Goal: Ask a question

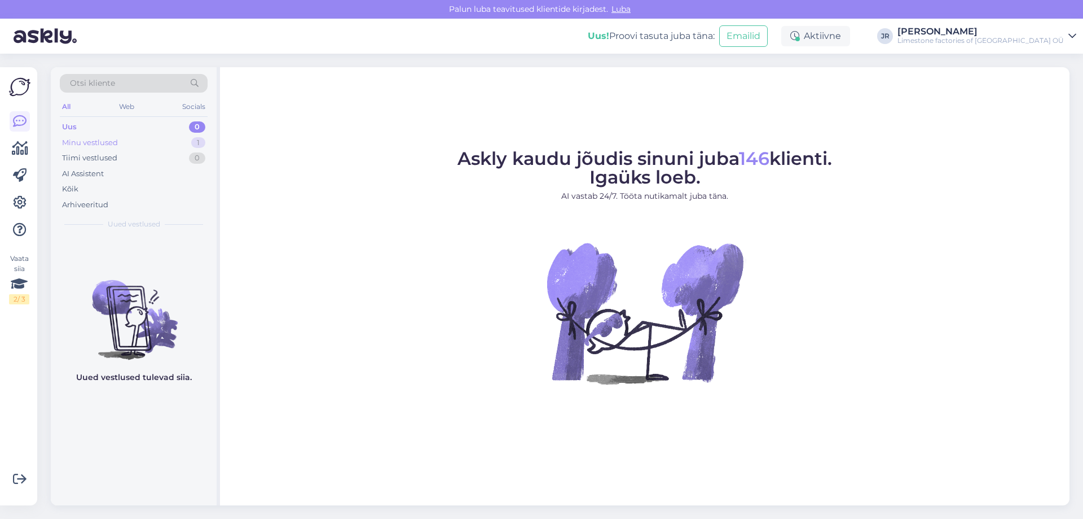
click at [91, 139] on div "Minu vestlused" at bounding box center [90, 142] width 56 height 11
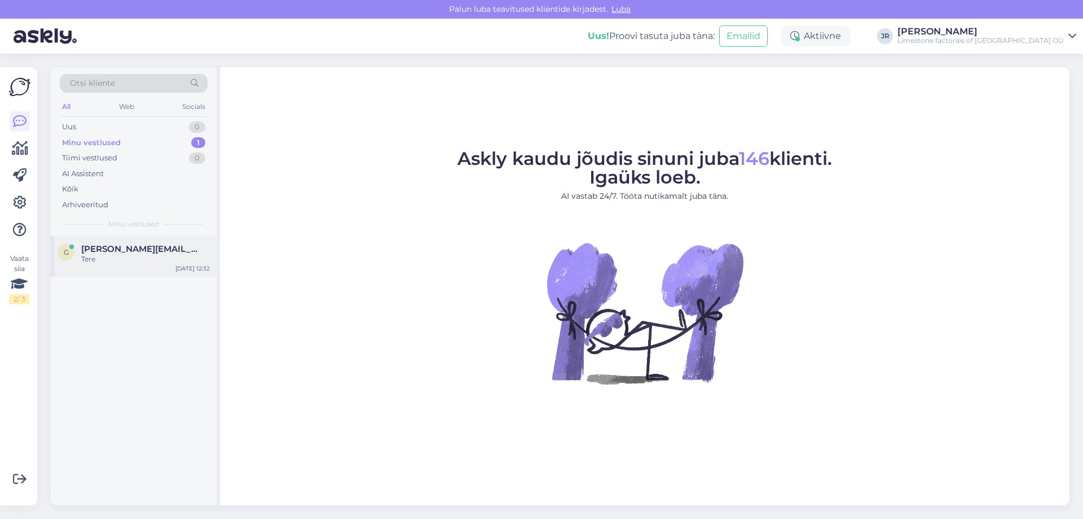
click at [102, 257] on div "Tere" at bounding box center [145, 259] width 129 height 10
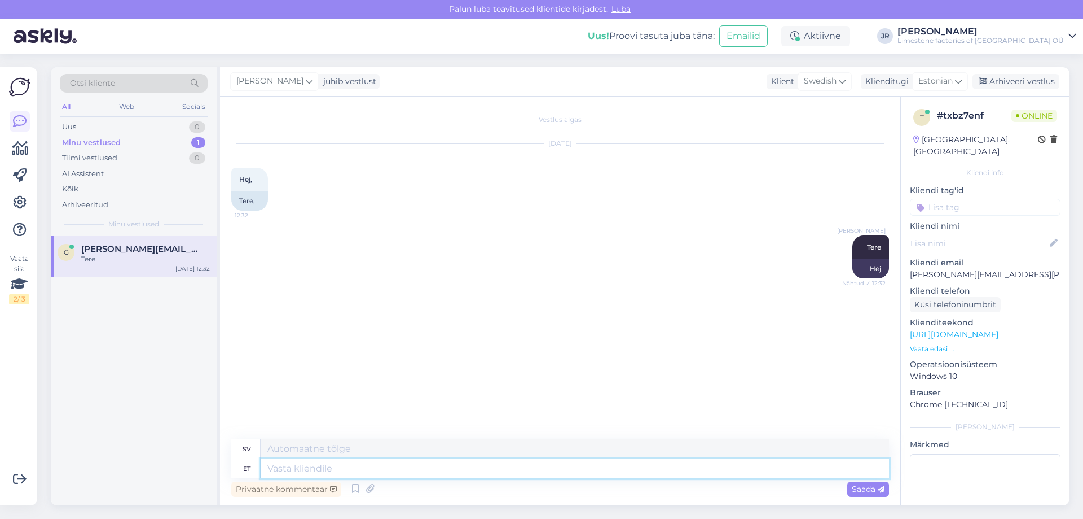
click at [304, 473] on textarea at bounding box center [575, 468] width 629 height 19
type textarea "Kuidas s"
type textarea "Hur"
type textarea "Kuidas saan"
type textarea "Hur kan jag"
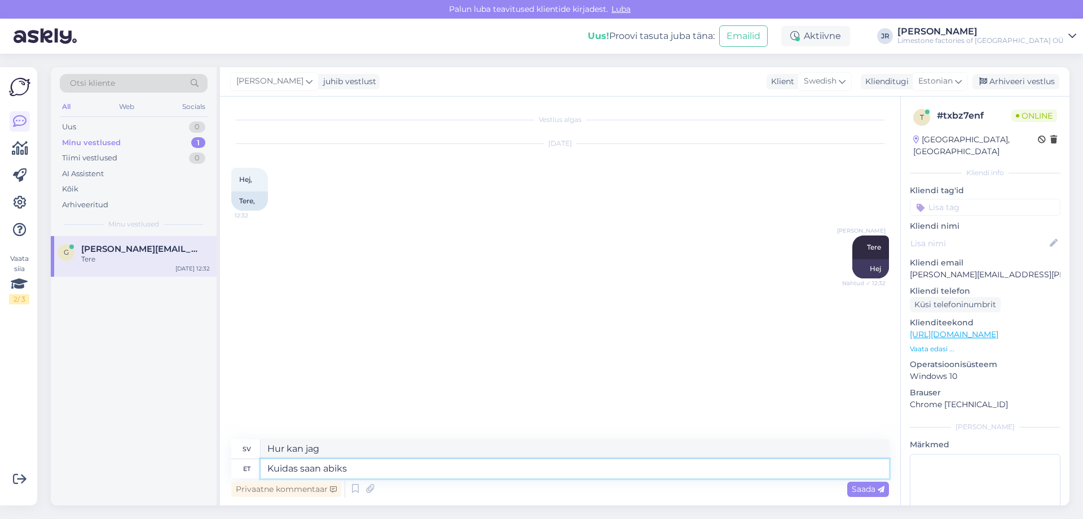
type textarea "Kuidas saan abiks l"
type textarea "Hur kan jag hjälpa till?"
type textarea "Kuidas saan abiks olla?"
click at [864, 483] on div "Saada" at bounding box center [869, 488] width 42 height 15
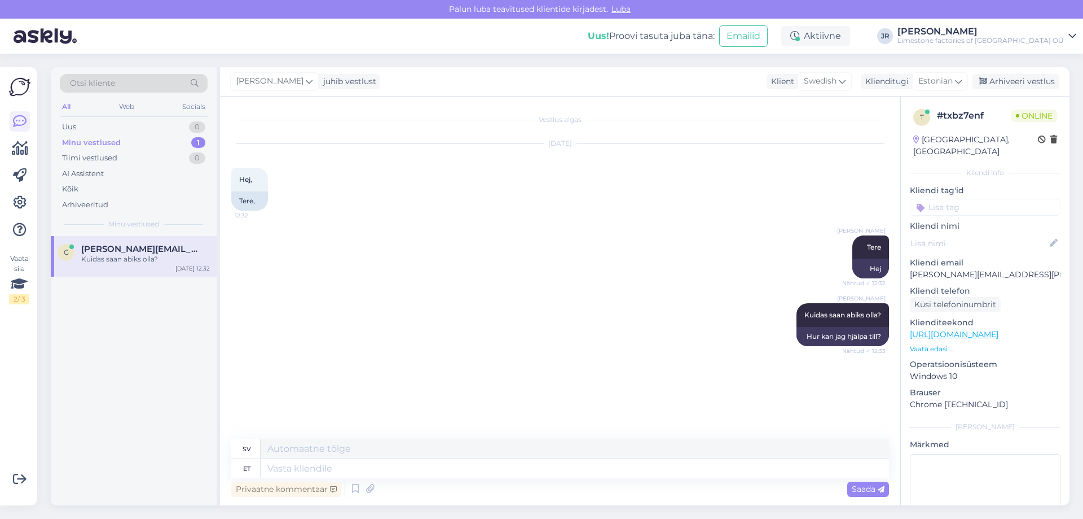
scroll to position [38, 0]
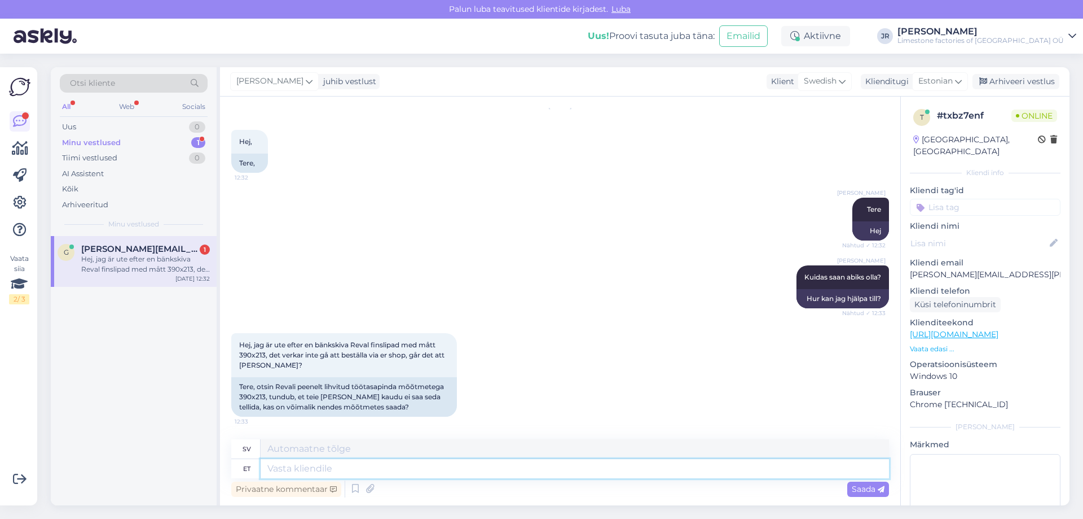
click at [310, 467] on textarea at bounding box center [575, 468] width 629 height 19
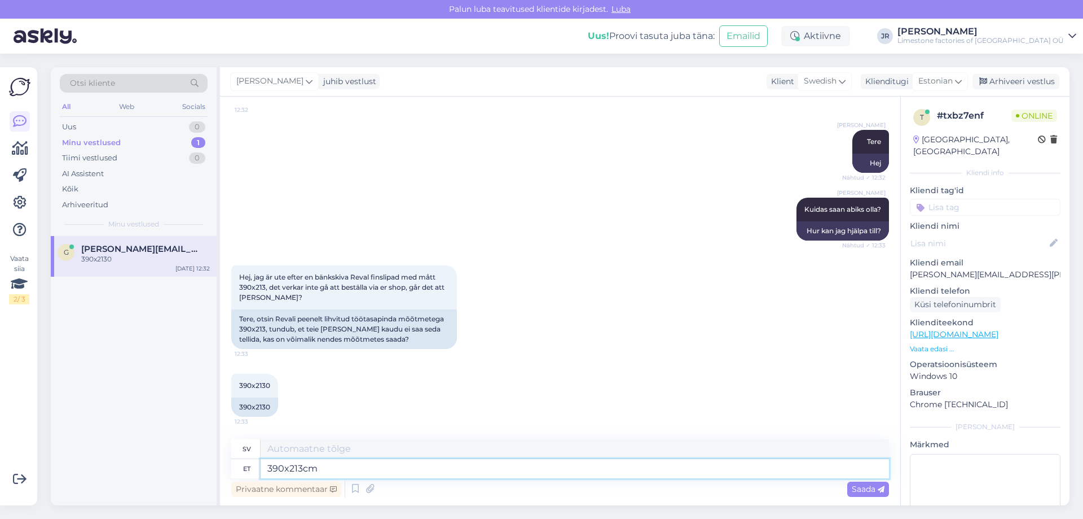
type textarea "390x213cm?"
type textarea "390x213 cm?"
drag, startPoint x: 261, startPoint y: 468, endPoint x: 339, endPoint y: 469, distance: 77.9
click at [339, 469] on textarea "390x213cm?" at bounding box center [575, 468] width 629 height 19
type textarea "millise p"
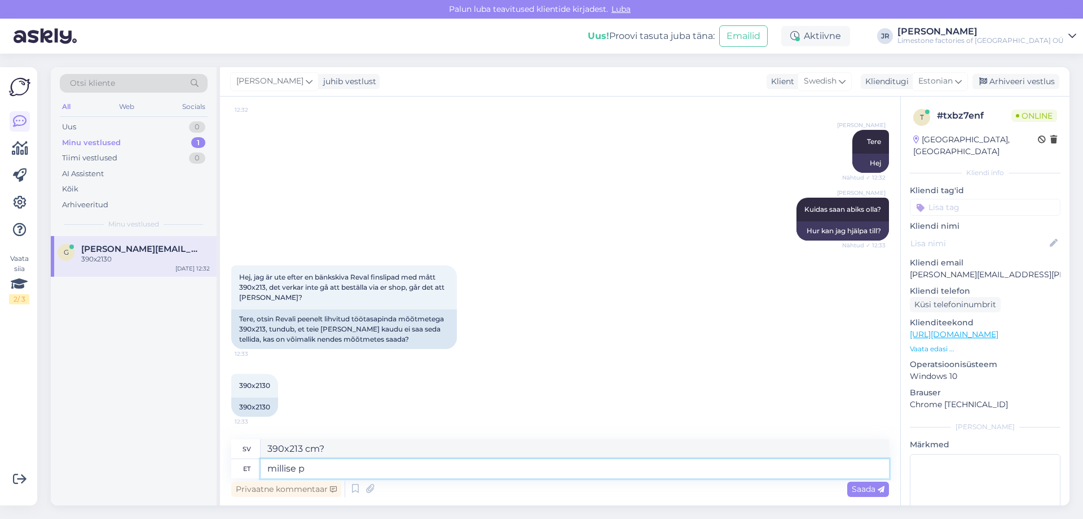
type textarea "vilken"
type textarea "millise paksusega?"
type textarea "Vilken tjocklek?"
type textarea "millise paksusega?"
click at [862, 482] on div "Saada" at bounding box center [869, 488] width 42 height 15
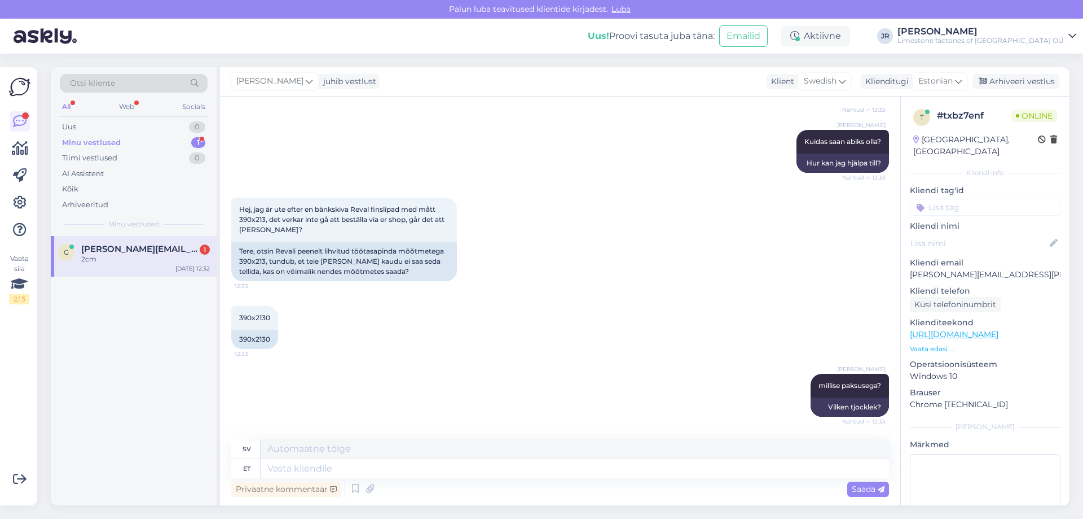
scroll to position [241, 0]
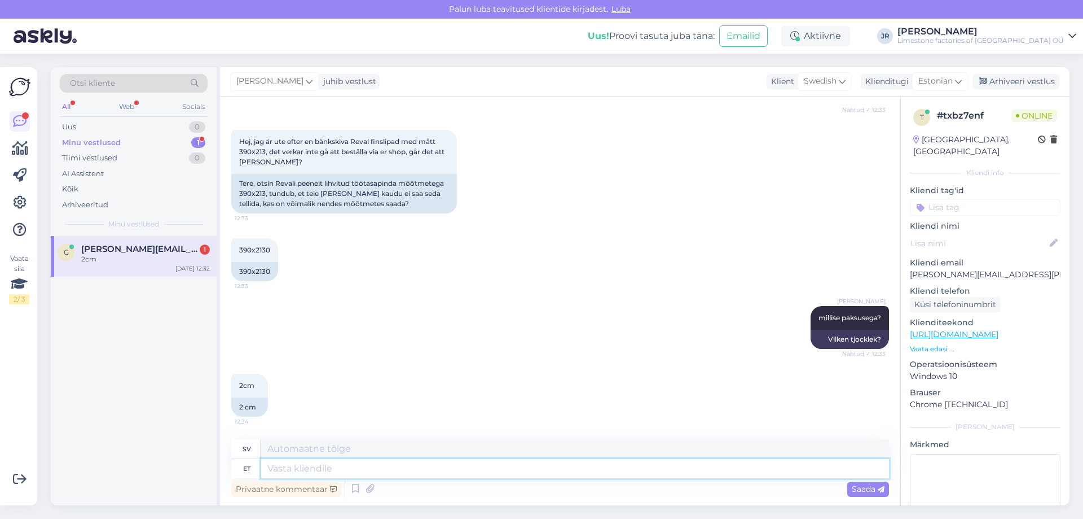
click at [297, 471] on textarea at bounding box center [575, 468] width 629 height 19
type textarea "kohe v"
type textarea "omedelbart"
type textarea "kohe vaatab"
type textarea "ska titta omedelbart"
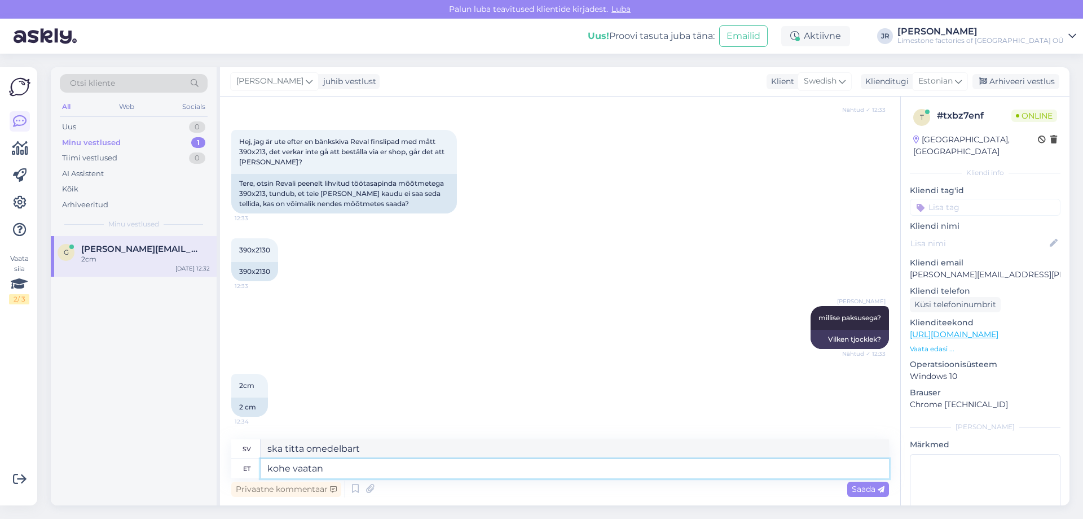
type textarea "kohe vaatan t"
type textarea "Jag ska titta direkt."
type textarea "kohe vaatan tabelist, kas"
type textarea "Jag ska titta på bordet nu,"
type textarea "kohe vaatan tabelist, kas sa"
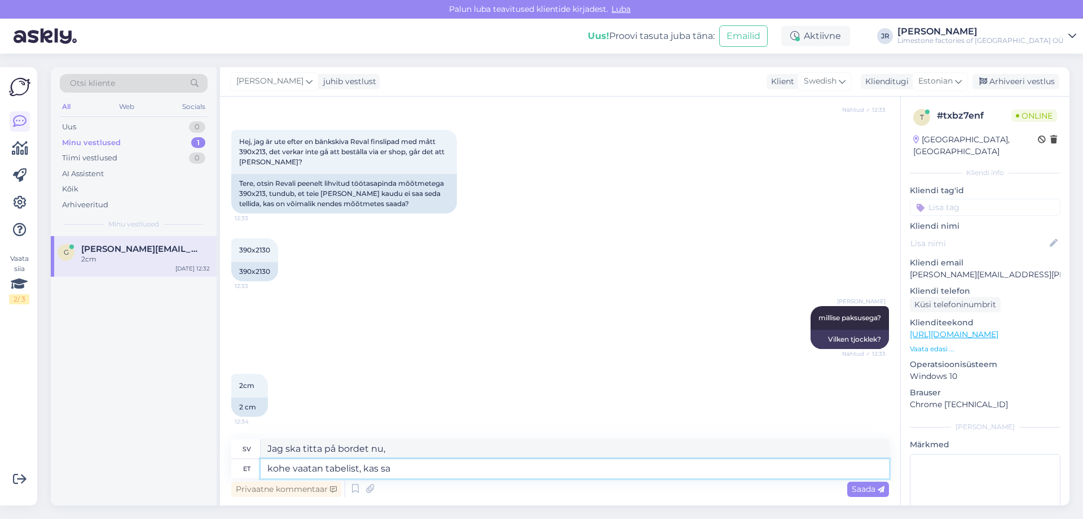
type textarea "Jag ska kolla bordet direkt."
type textarea "kohe vaatan tabelist, kas saame nii"
type textarea "Jag ska kolla bordet nu för att se om vi kan"
type textarea "kohe vaatan tabelist, kas saame nii p"
type textarea "Jag ska kolla tabellen nu för att se om vi kan göra det här."
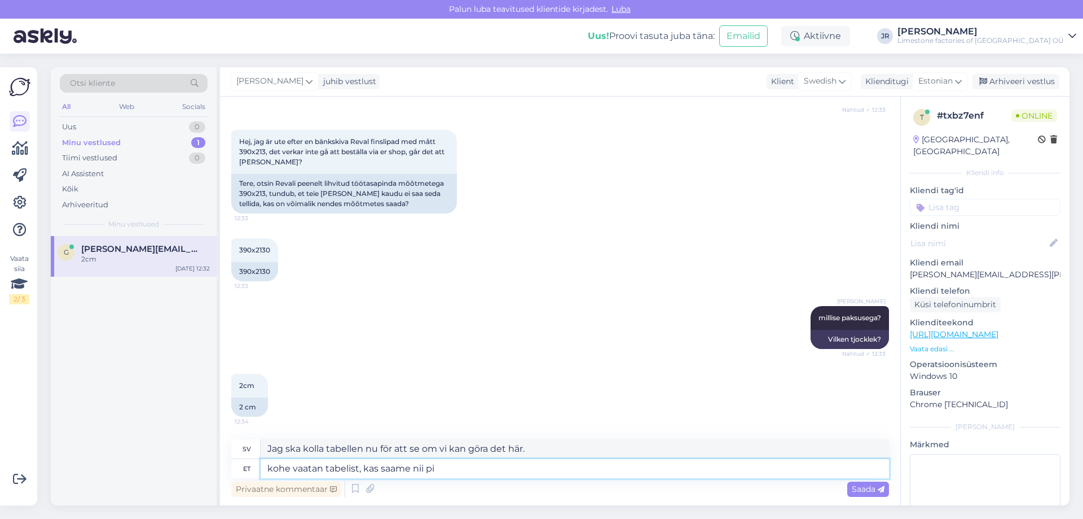
type textarea "kohe vaatan tabelist, kas saame nii pik"
type textarea "Jag ska kolla tabellen nu för att se om vi kan göra det."
type textarea "kohe vaatan tabelist, kas saame [PERSON_NAME]"
type textarea "Jag ska kolla tabellen nu för att se om vi kan få [PERSON_NAME] tid."
type textarea "kohe vaatan tabelist, kas saame nii"
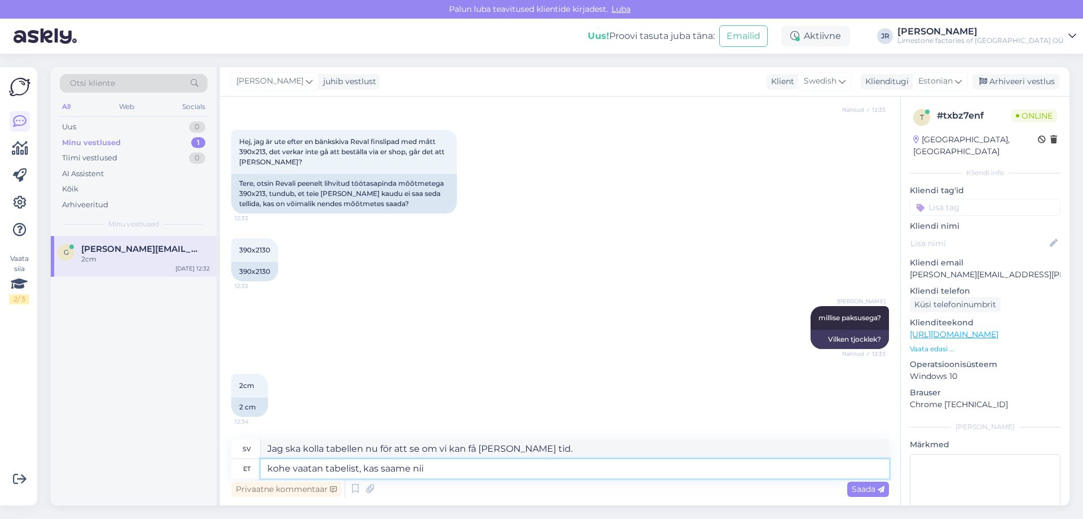
type textarea "Jag ska kolla tabellen nu för att se om vi kan göra det här."
type textarea "kohe vaatan tabelist, kas saame"
type textarea "Jag ska kolla bordet nu för att se om vi kan"
type textarea "kohe vaatan tabelist, kas saame sellise l"
type textarea "Jag ska kolla tabellen nu för att se om vi kan få tag på en sådan här."
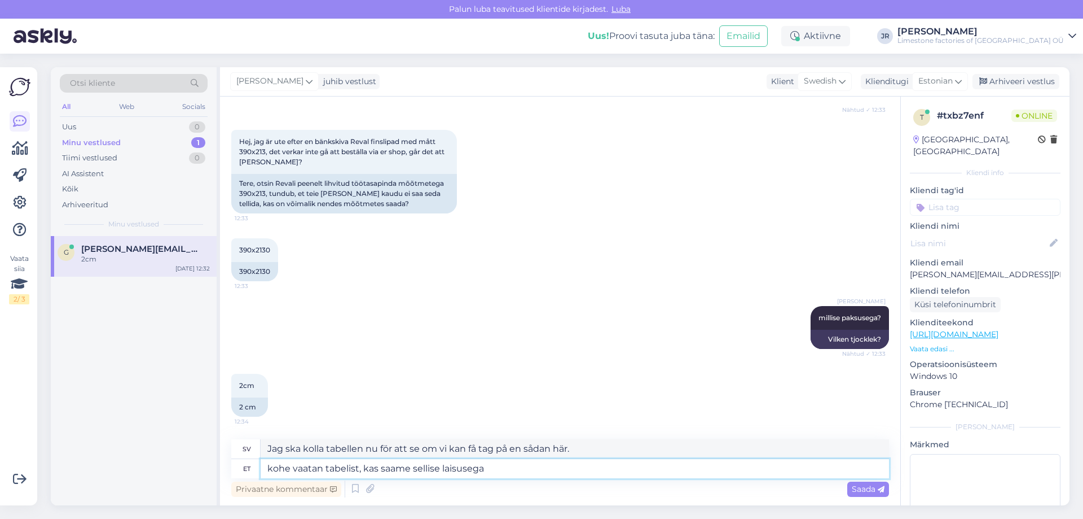
type textarea "kohe vaatan tabelist, kas saame sellise laisusega d"
type textarea "Jag ska kolla tabellen nu för att se om vi kan få den här typen av latitud."
type textarea "kohe vaatan tabelist, kas saame sellise laisusega detaili n"
type textarea "Jag ska kolla tabellen direkt för att se om vi kan få en del med den bredden."
type textarea "kohe vaatan tabelist, kas saame sellise laisusega detaili nii pi"
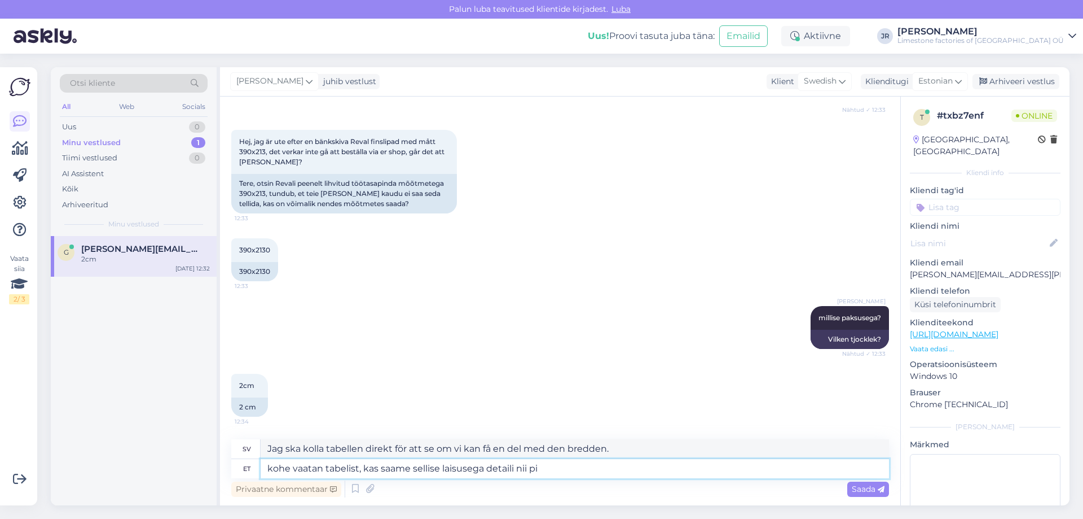
type textarea "Jag ska kolla tabellen direkt för att se om vi kan få en detalj med den här bre…"
type textarea "kohe vaatan tabelist, kas saame sellise laisusega detaili [PERSON_NAME] te"
type textarea "Jag ska kolla bordet direkt för att se om vi kan få en bit som är så här bred o…"
type textarea "kohe vaatan tabelist, kas saame sellise laisusega detaili nii [PERSON_NAME]"
type textarea "Jag ska kolla bordet direkt för att se om vi kan göra en så här bred och [PERSO…"
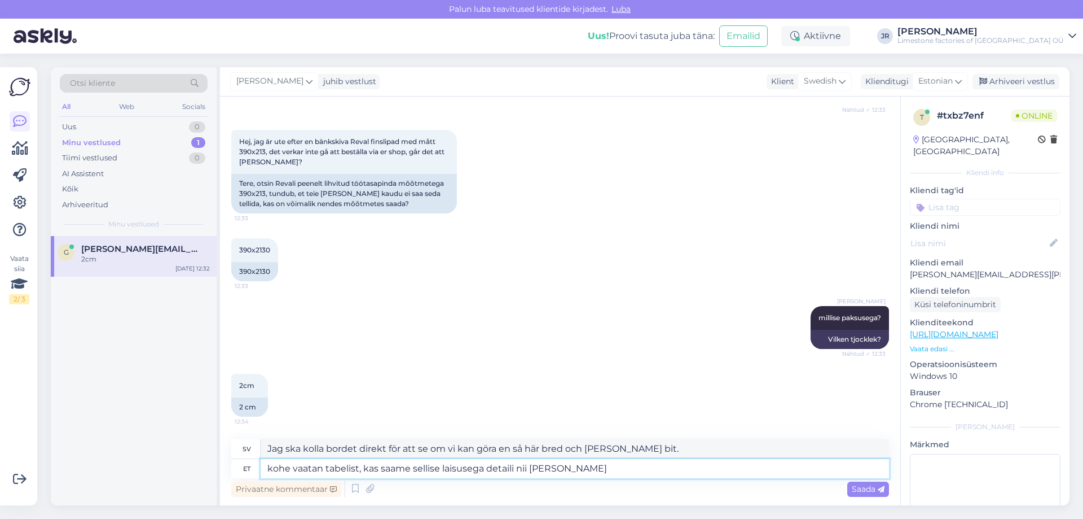
click at [864, 475] on textarea "kohe vaatan tabelist, kas saame sellise laisusega detaili nii [PERSON_NAME]" at bounding box center [575, 468] width 629 height 19
type textarea "kohe vaatan tabelist, kas saame sellise laisusega detaili nii [PERSON_NAME]"
click at [863, 486] on span "Saada" at bounding box center [868, 489] width 33 height 10
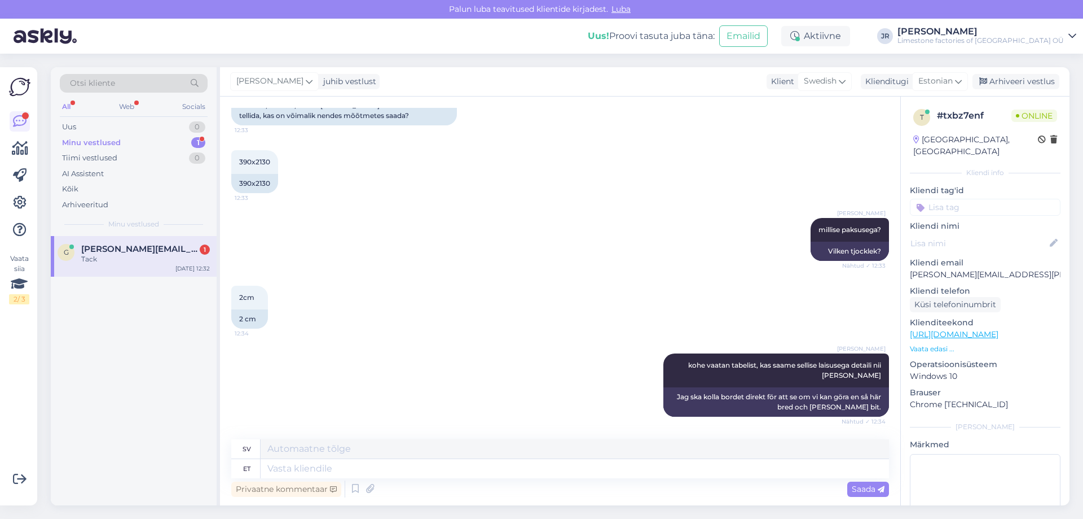
scroll to position [397, 0]
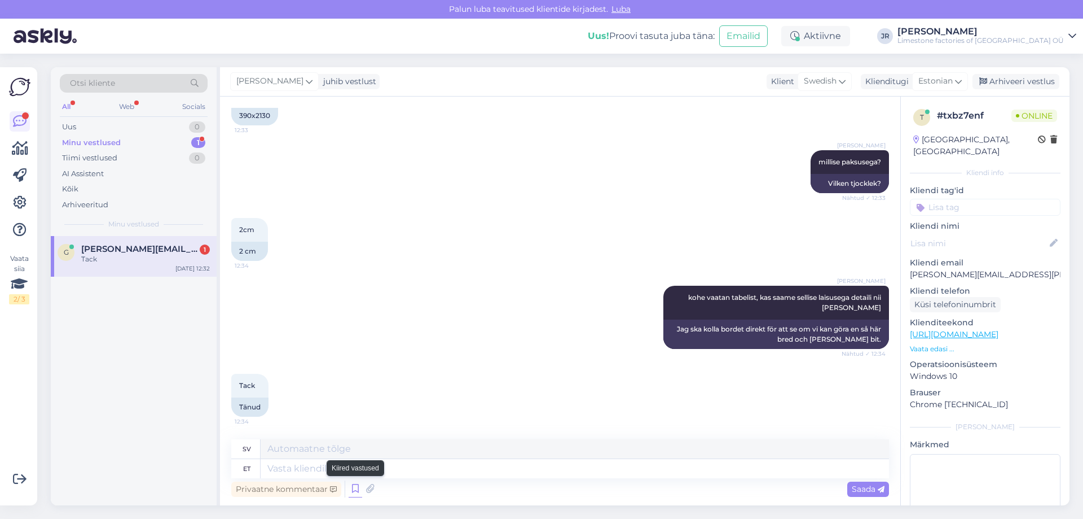
click at [352, 480] on icon at bounding box center [356, 488] width 14 height 17
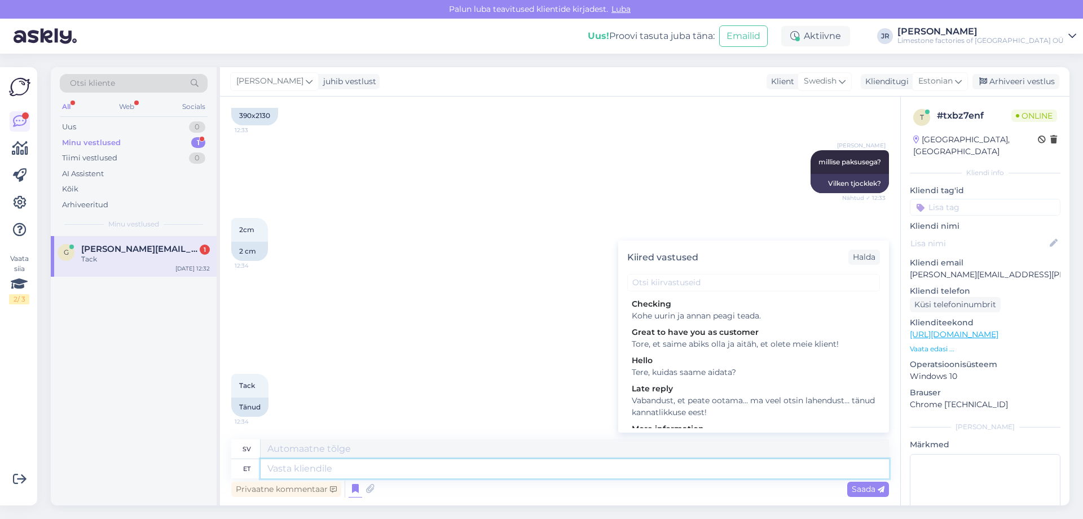
click at [313, 473] on textarea at bounding box center [575, 468] width 629 height 19
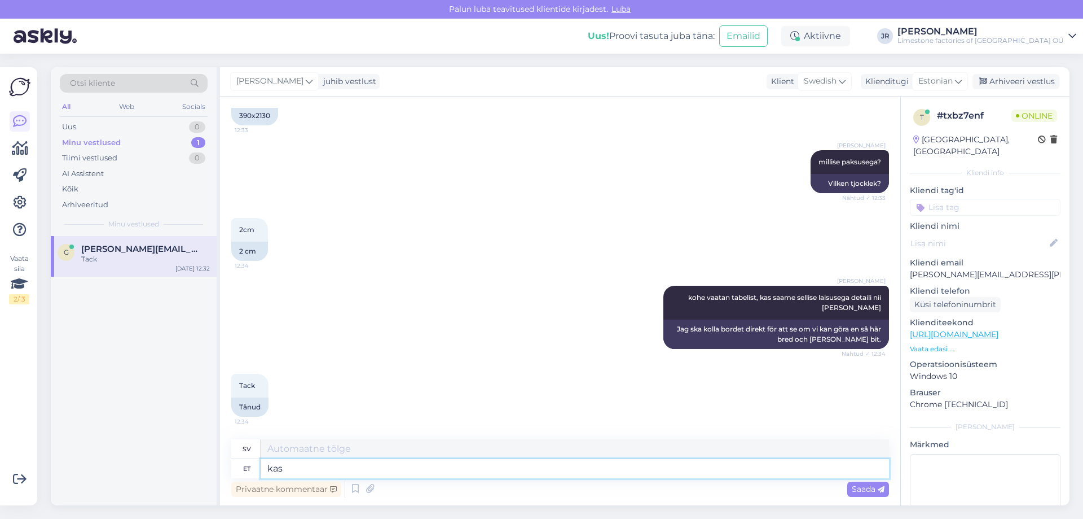
type textarea "kas p"
type textarea "om"
type textarea "kas paksus võ"
type textarea "huruvida tjockleken"
type textarea "kas paksus võiks 3"
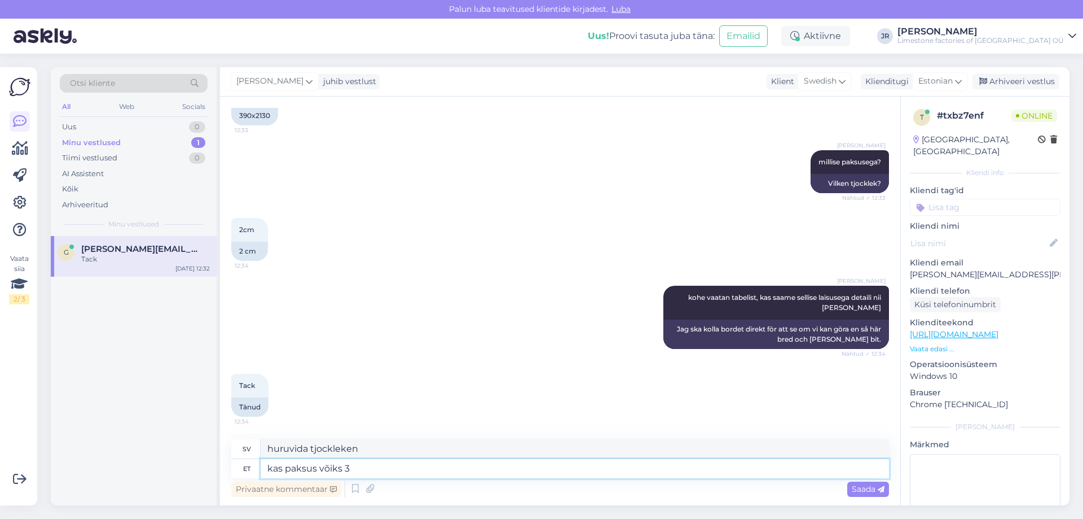
type textarea "kan tjockleken vara"
type textarea "kas paksus võiks 3cm"
type textarea "Kan tjockleken vara 3?"
type textarea "kas paksus võiks 3cm [PERSON_NAME]?"
type textarea "Kan tjockleken vara 3 cm?"
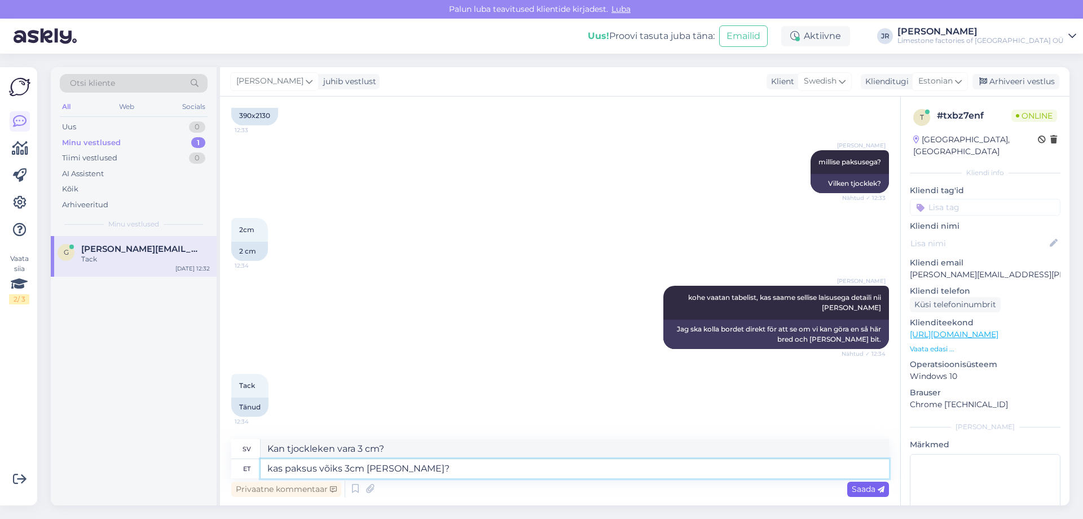
type textarea "kas paksus võiks 3cm [PERSON_NAME]?"
click at [868, 481] on div "Saada" at bounding box center [869, 488] width 42 height 15
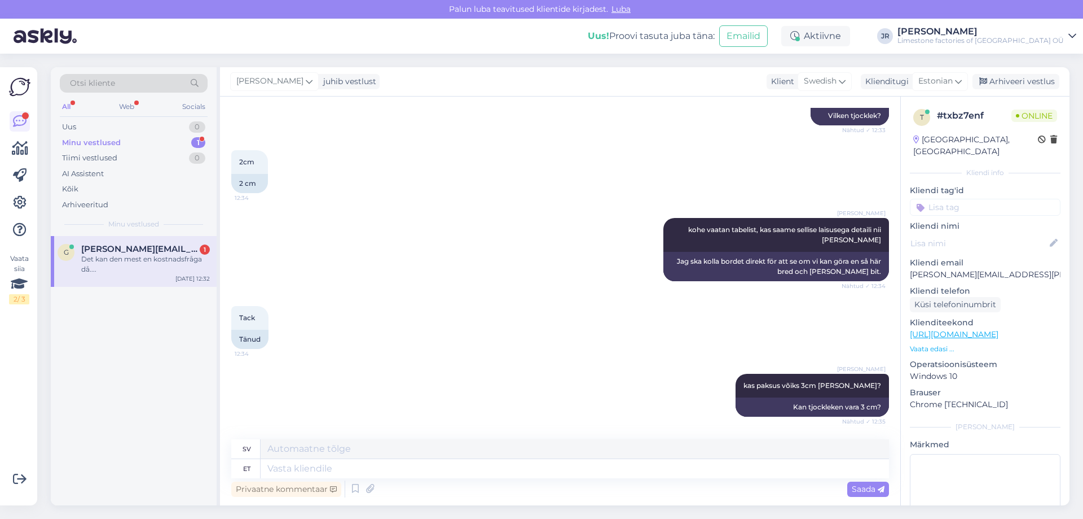
scroll to position [532, 0]
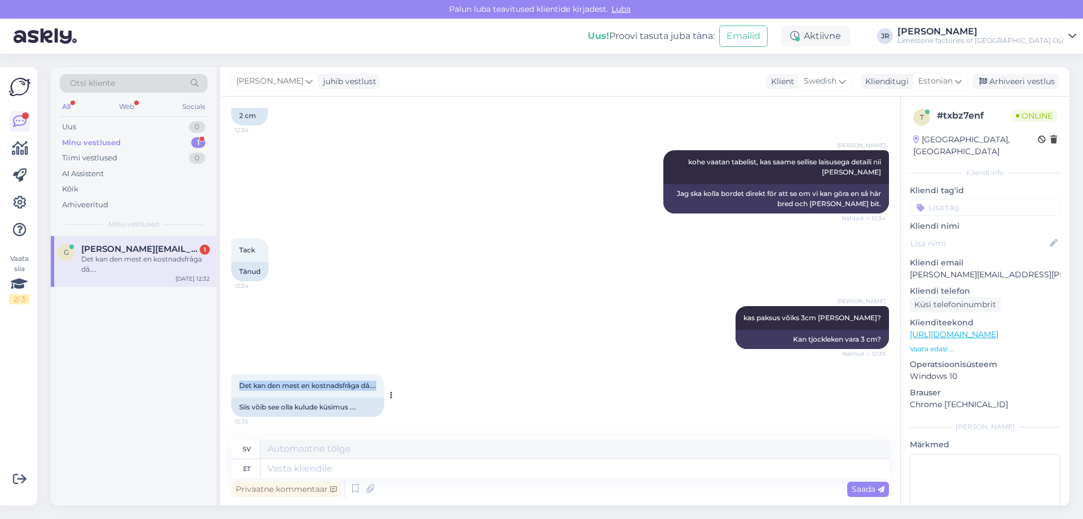
drag, startPoint x: 262, startPoint y: 386, endPoint x: 378, endPoint y: 383, distance: 116.3
click at [376, 383] on span "Det kan den mest en kostnadsfråga då...." at bounding box center [307, 385] width 137 height 8
copy span "Det kan den mest en kostnadsfråga då...."
click at [322, 473] on textarea at bounding box center [575, 468] width 629 height 19
type textarea "saaksime te"
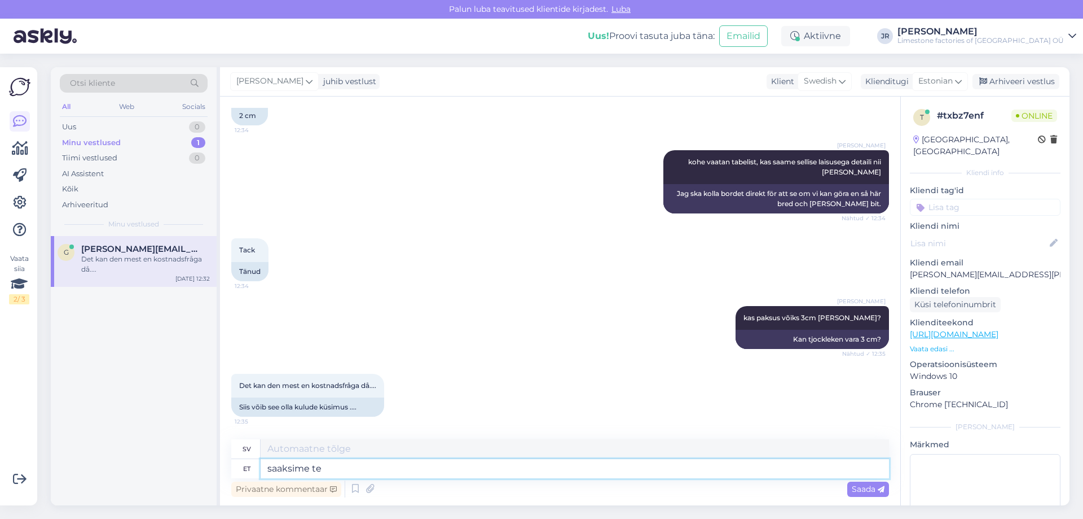
type textarea "vi [PERSON_NAME]"
type textarea "saaksime teha s"
type textarea "vi [PERSON_NAME] göra"
type textarea "saaksime [PERSON_NAME] m"
type textarea "vi skulle kunna göra detta"
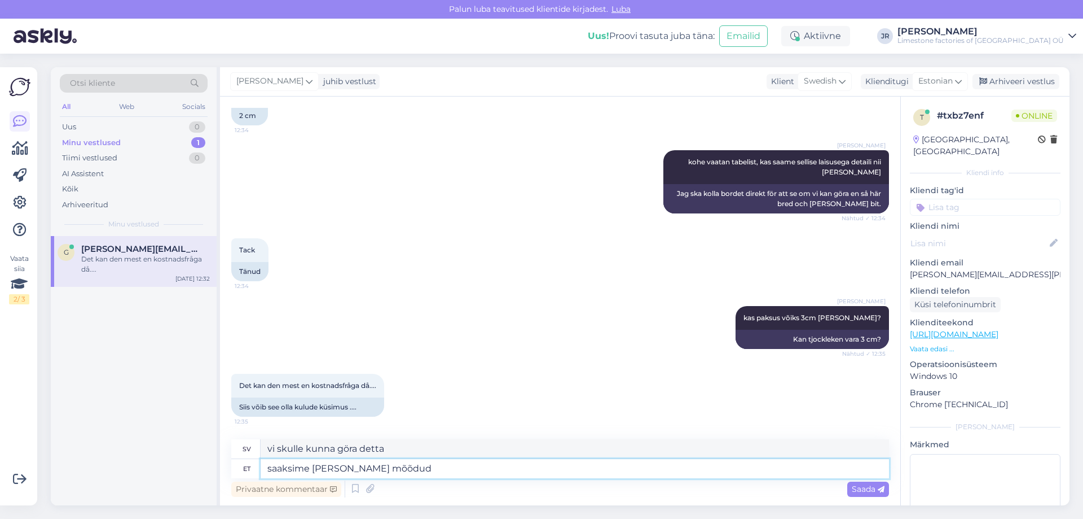
type textarea "saaksime [PERSON_NAME] mõõdud"
type textarea "vi skulle kunna göra mätningar i detta"
type textarea "saaksime [PERSON_NAME] mõõdus, ku"
type textarea "vi skulle kunna göra i den här dimensionen,"
type textarea "saaksime [PERSON_NAME] mõõdus, kuid k"
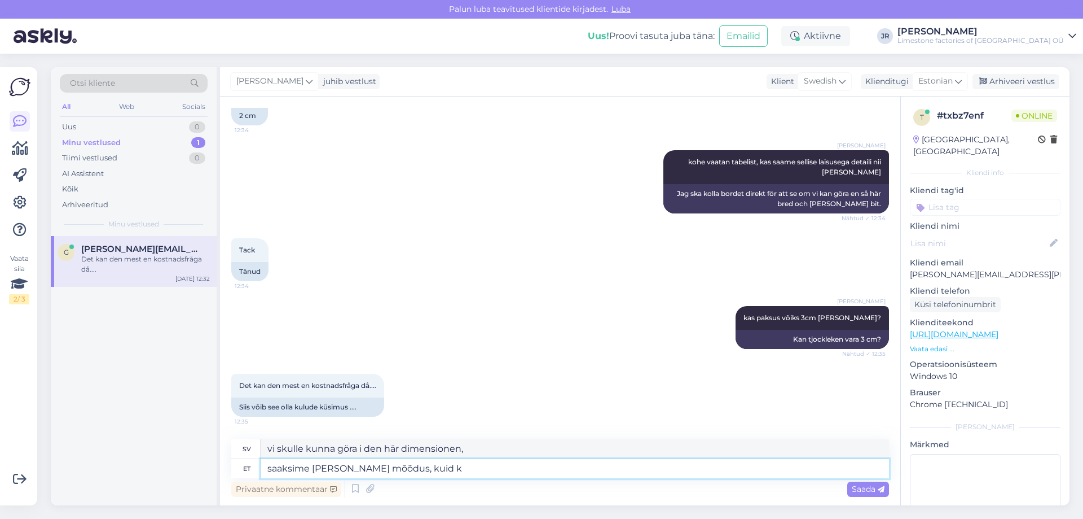
type textarea "Vi skulle kunna göra det i den här storleken, men"
type textarea "saaksime [PERSON_NAME] mõõdus, kuid kas"
type textarea "Vi skulle kunna göra det i den här storleken, men k"
type textarea "saaksime [PERSON_NAME] mõõdus, kuid kas"
type textarea "Vi skulle kunna göra det i den här skalan, men är det"
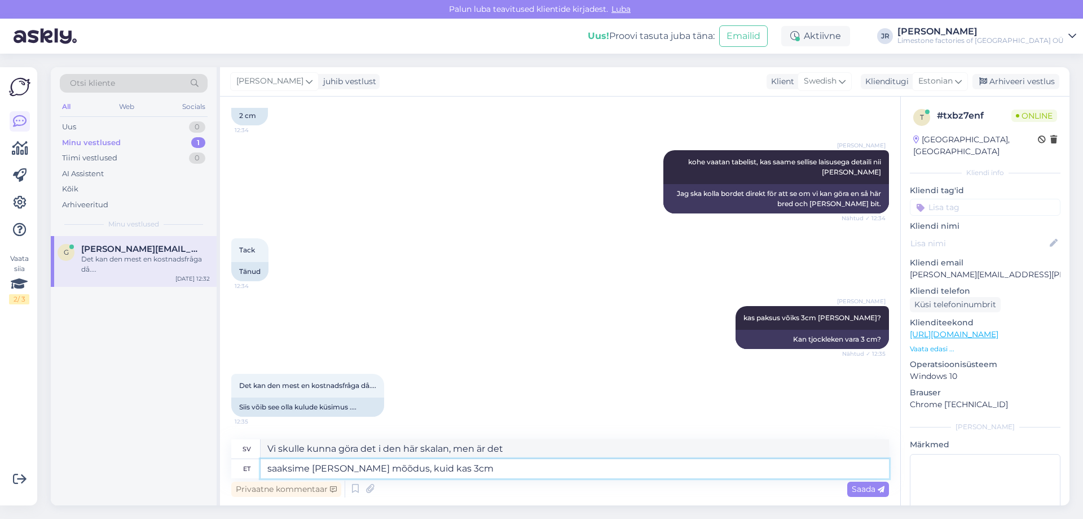
type textarea "saaksime [PERSON_NAME] mõõdus, kuid kas 3cm"
type textarea "Vi skulle kunna göra den i den här storleken, men är den 3 cm"
type textarea "saaksime [PERSON_NAME] mõõdus, kuid kas 3cm paksu võ"
type textarea "Vi skulle kunna göra den i den här storleken, men antingen 3 cm tjock [PERSON_N…"
type textarea "saaksime [PERSON_NAME] mõõdus, kuid kas 3cm paksu või kui o"
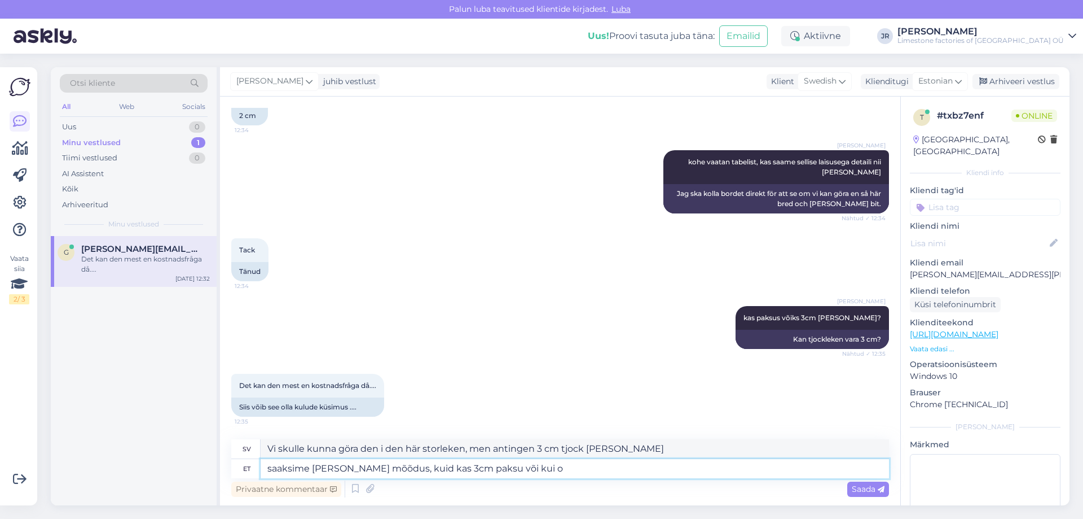
type textarea "Vi skulle kunna göra den i den här storleken, men antingen 3 cm tjock [PERSON_N…"
type textarea "saaksime [PERSON_NAME] mõõdus, kuid kas 3cm paksu või kui on v"
type textarea "Vi skulle kunna göra den i den här storleken, men antingen 3 cm tjock [PERSON_N…"
type textarea "saaksime [PERSON_NAME] mõõdus, kuid kas 3cm paksu või kui on vaja 2"
type textarea "Vi kan göra den i den här storleken, men antingen 3 cm tjock [PERSON_NAME] det …"
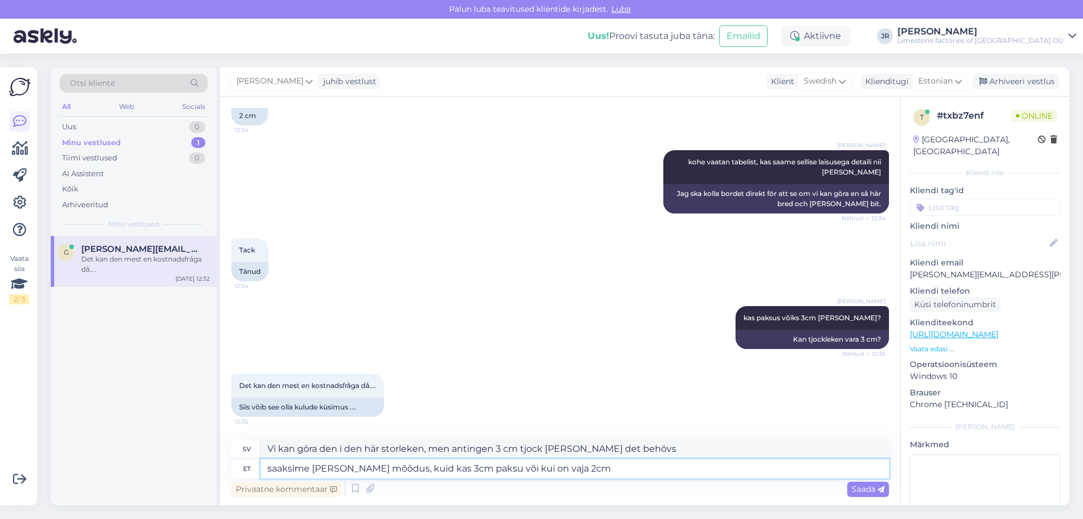
type textarea "saaksime [PERSON_NAME] mõõdus, kuid kas 3cm paksu või kui on vaja 2cm"
type textarea "Vi kan göra den i den här storleken, men antingen 3 cm tjock [PERSON_NAME] 2 cm…"
type textarea "saaksime [PERSON_NAME] mõõdus, kuid kas 3cm paksu või kui on vaja 2cm paksust"
type textarea "Vi kan göra den i den här storleken, men antingen 3 cm tjock [PERSON_NAME] det …"
type textarea "saaksime [PERSON_NAME] mõõdus, kuid kas 3cm paksu või kui on vaja 2cm paksust s…"
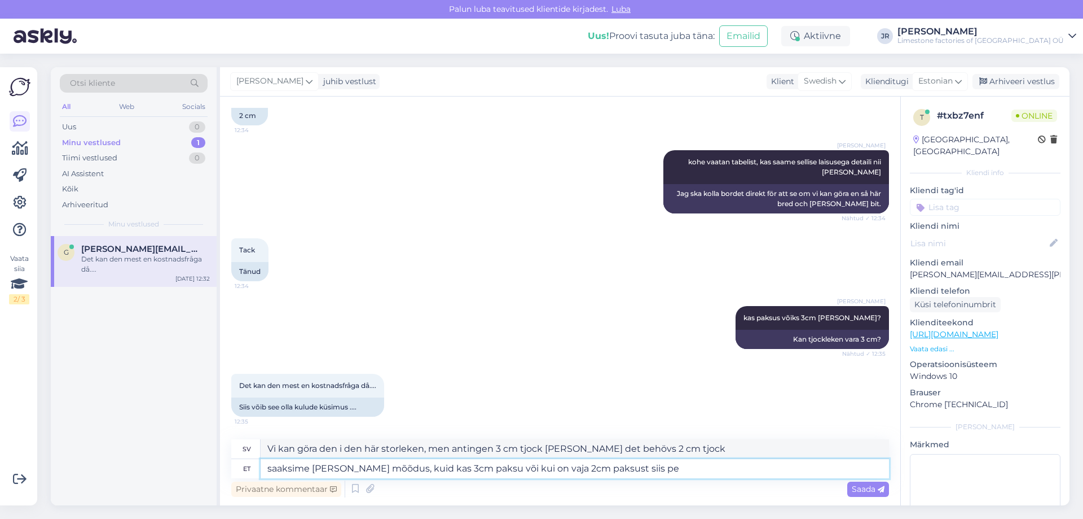
type textarea "Vi kan göra den i den här storleken, men antingen 3 cm tjock [PERSON_NAME] du b…"
type textarea "saaksime [PERSON_NAME] mõõdus, kuid kas 3cm paksu või kui on vaja 2cm paksust s…"
type textarea "Vi skulle kunna göra den i den här storleken, men antingen 3 cm tjock [PERSON_N…"
type textarea "saaksime [PERSON_NAME] mõõdus, kuid kas 3cm paksu või kui on vaja 2cm paksust s…"
type textarea "Vi kan göra den i den här storleken, men antingen 3 cm tjock [PERSON_NAME] du b…"
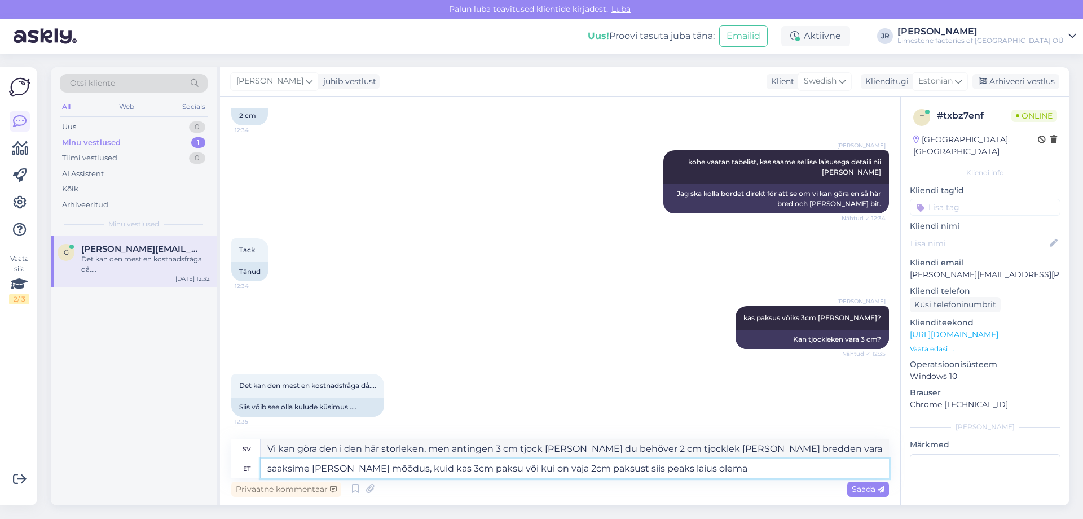
type textarea "saaksime [PERSON_NAME] mõõdus, kuid kas 3cm paksu või kui on vaja 2cm paksust s…"
type textarea "Vi skulle kunna göra den i den här storleken, men antingen 3 cm tjock [PERSON_N…"
type textarea "saaksime [PERSON_NAME] mõõdus, kuid kas 3cm paksu või kui on vaja 2cm paksust s…"
type textarea "Vi skulle kunna göra den i den här storleken, men antingen 3 cm tjock [PERSON_N…"
type textarea "saaksime [PERSON_NAME] mõõdus, kuid kas 3cm paksu või kui on vaja 2cm paksust s…"
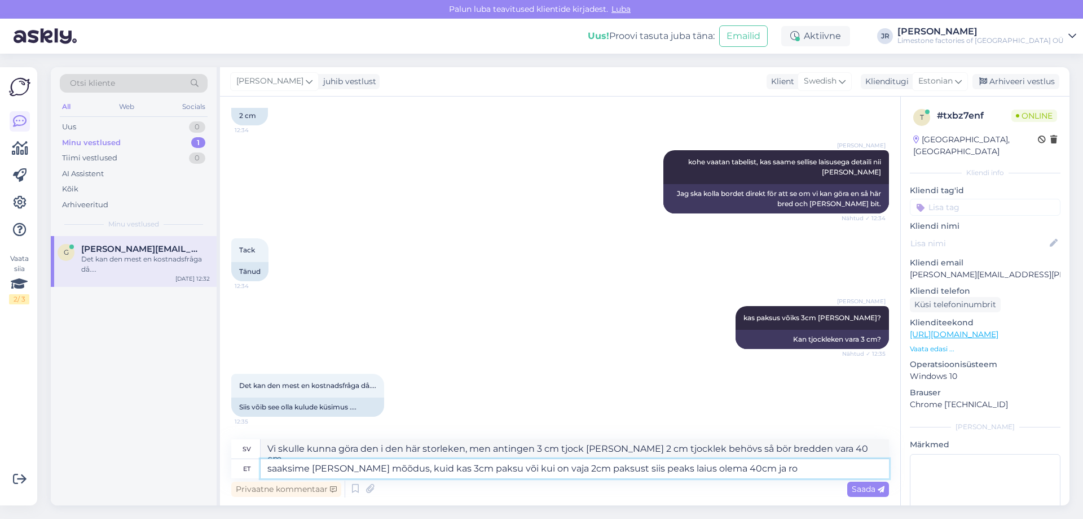
type textarea "Vi skulle kunna göra den i den här storleken, men antingen 3 cm tjock [PERSON_N…"
type textarea "saaksime [PERSON_NAME] mõõdus, kuid kas 3cm paksu või kui on vaja 2cm paksust s…"
type textarea "Vi skulle kunna göra den i den här storleken, men antingen 3 cm tjock [PERSON_N…"
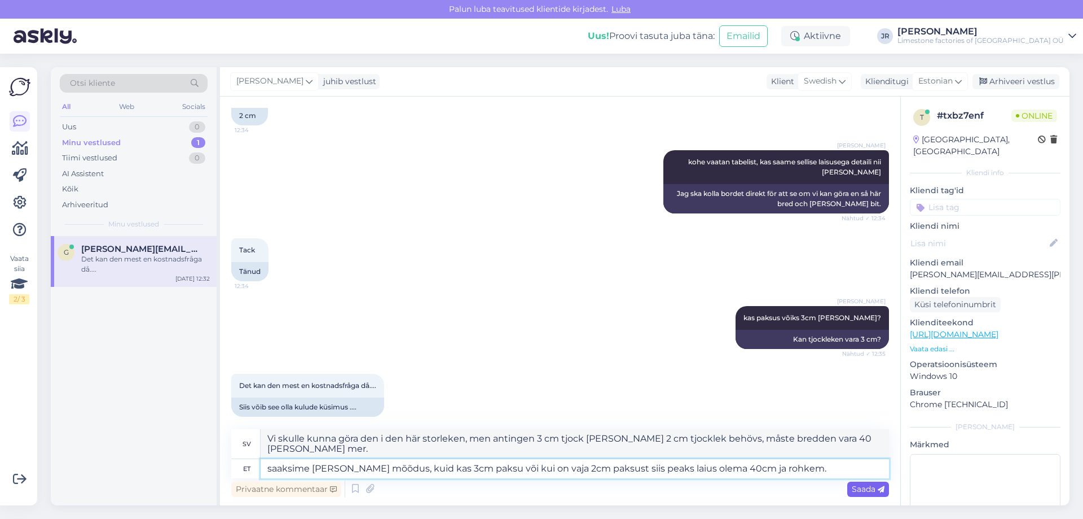
type textarea "saaksime [PERSON_NAME] mõõdus, kuid kas 3cm paksu või kui on vaja 2cm paksust s…"
click at [872, 484] on span "Saada" at bounding box center [868, 489] width 33 height 10
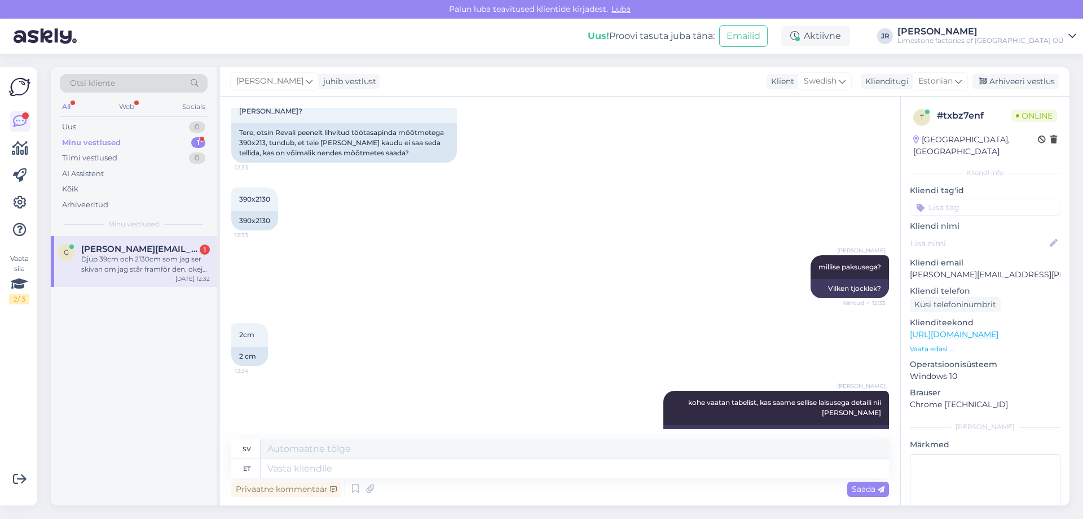
scroll to position [718, 0]
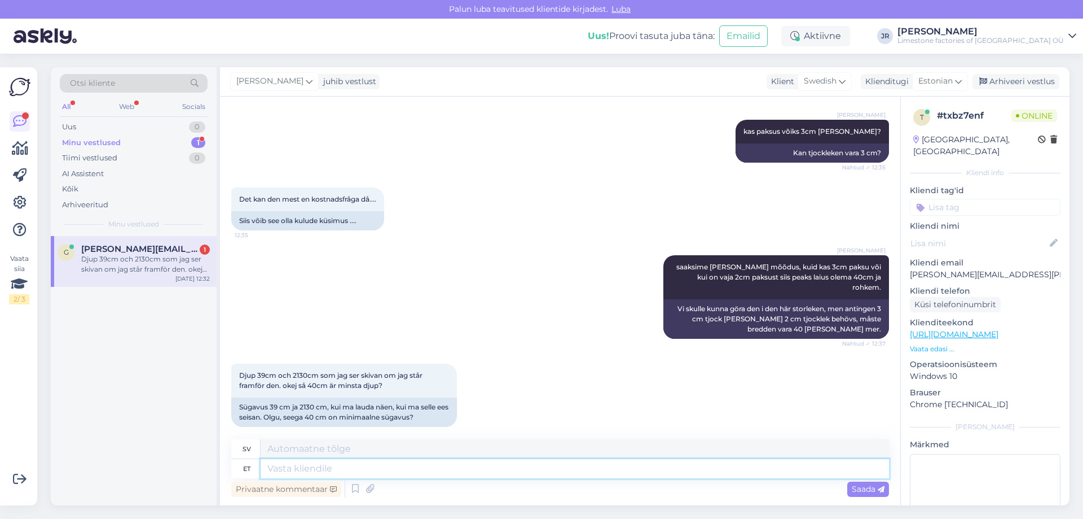
click at [308, 473] on textarea at bounding box center [575, 468] width 629 height 19
type textarea "võiks"
type textarea "[PERSON_NAME]"
type textarea "võiks olla n"
type textarea "skulle [PERSON_NAME]"
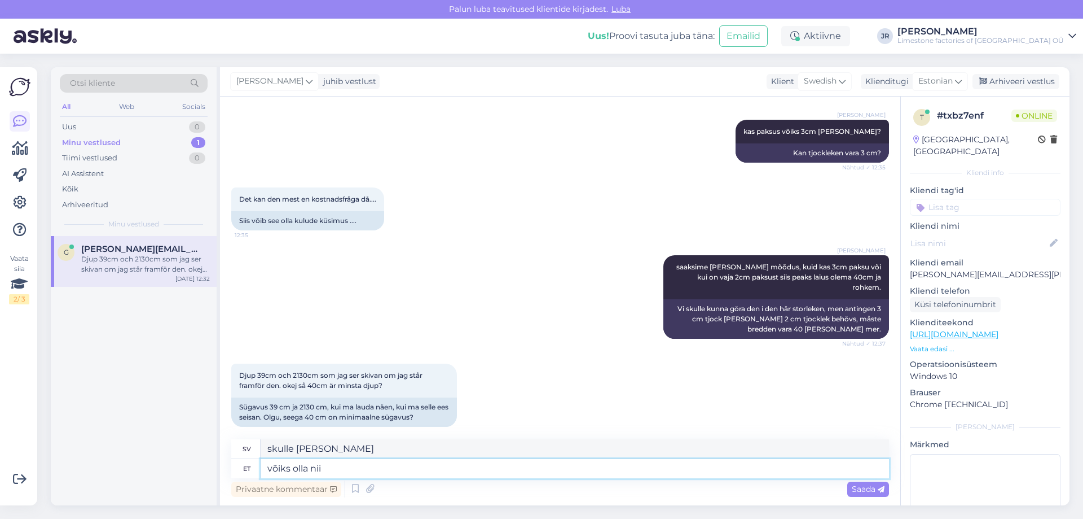
type textarea "võiks olla nii"
type textarea "kan det [PERSON_NAME]"
type textarea "võiks olla nii jah, et"
type textarea "det kan [PERSON_NAME], ja"
type textarea "võiks olla nii jah, et m"
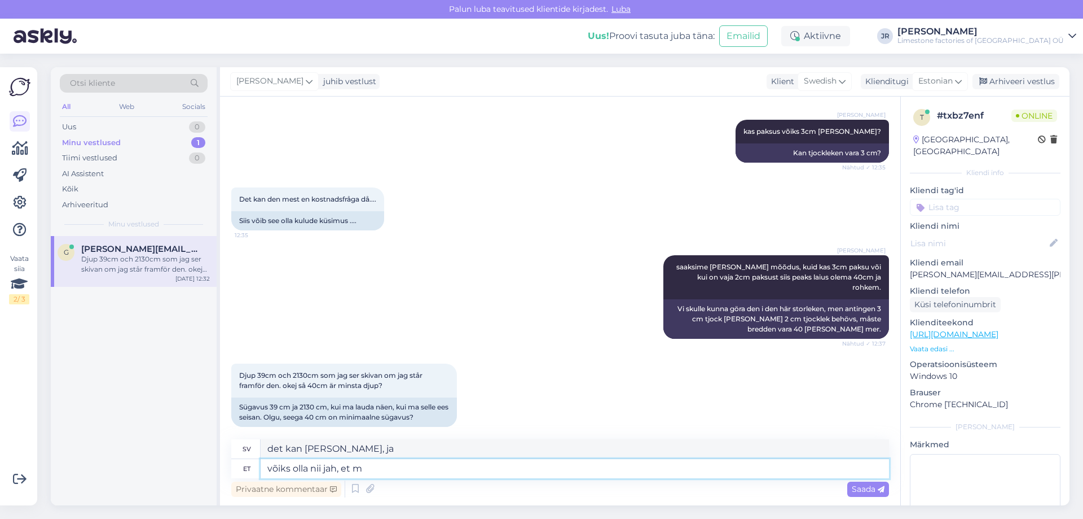
type textarea "kan det [PERSON_NAME], ja, att"
type textarea "võiks olla nii jah, et minimaalselt"
type textarea "kan det [PERSON_NAME] ja, att åtminstone"
type textarea "võiks olla nii jah, et minimaalselt 40cm"
type textarea "kan det [PERSON_NAME], ja, minst 40 cm"
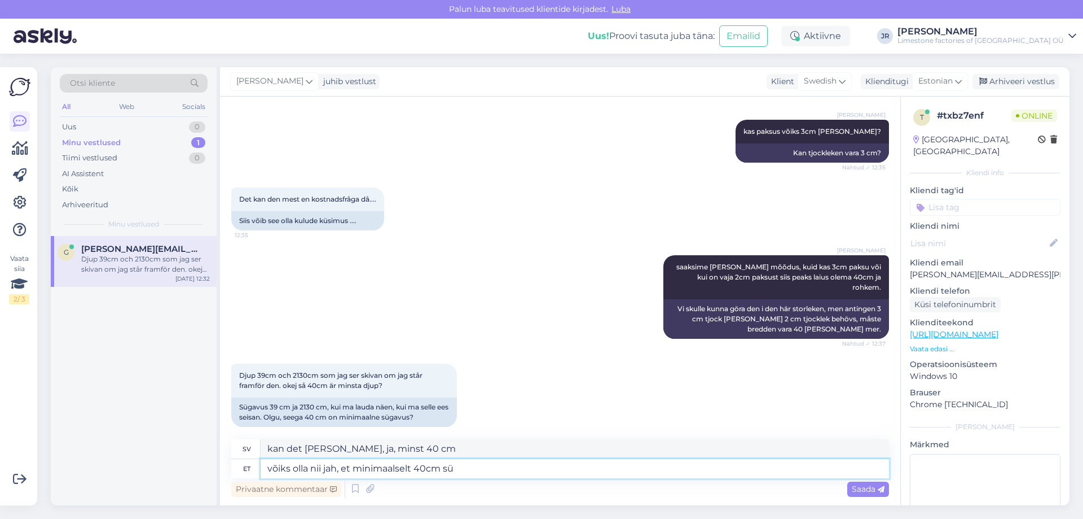
type textarea "võiks olla nii jah, et minimaalselt 40cm süg"
type textarea "kan det [PERSON_NAME], att minst 40 cm djupt"
type textarea "võiks olla nii jah, et minimaalselt 40cm sügav."
type textarea "Det kan [PERSON_NAME] att det är minst 40 cm djupt."
type textarea "võiks olla nii jah, et minimaalselt 40cm sügav. küsimus on"
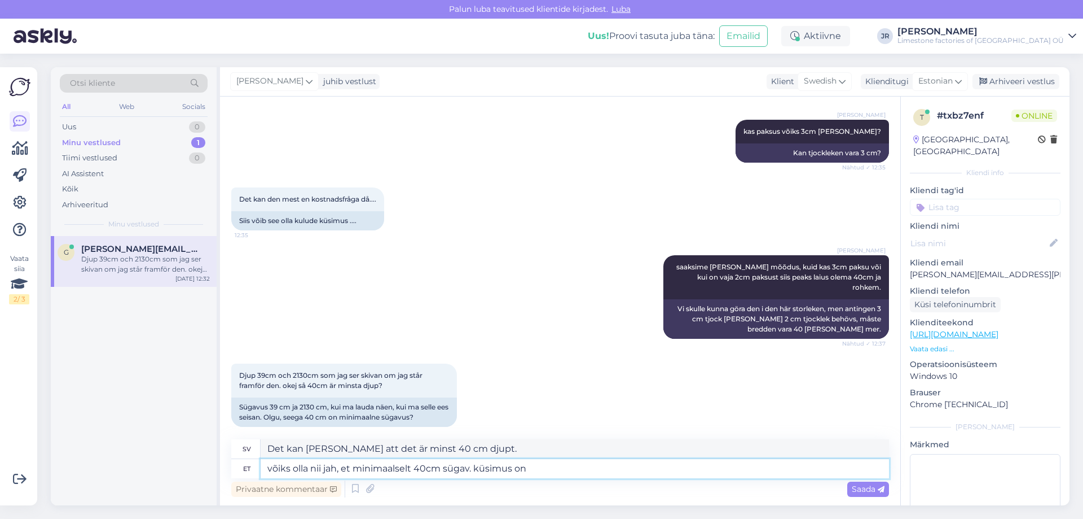
type textarea "Kan det [PERSON_NAME] ja, minst 40 cm djupt. [PERSON_NAME]"
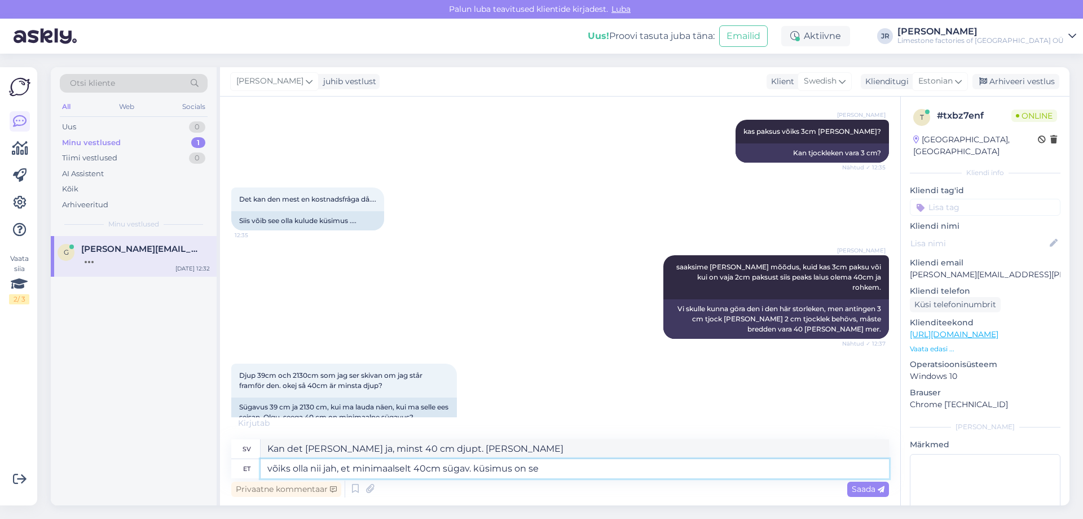
type textarea "võiks olla nii jah, et minimaalselt 40cm sügav. küsimus on sel"
type textarea "Kan det [PERSON_NAME] ja, minst 40 cm djupt. [GEOGRAPHIC_DATA] är"
type textarea "võiks olla nii jah, et minimaalselt 40cm sügav. küsimus on selles, et"
type textarea "Kan det [PERSON_NAME] ja, minst 40 cm djupt. [GEOGRAPHIC_DATA] är den."
type textarea "võiks olla nii jah, et minimaalselt 40cm sügav. küsimus on selles, et materja"
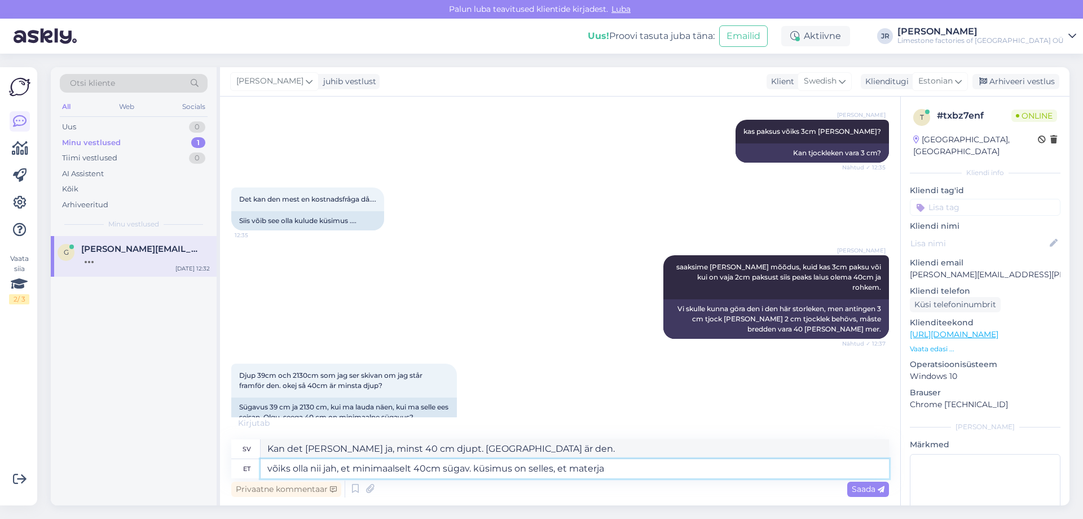
scroll to position [786, 0]
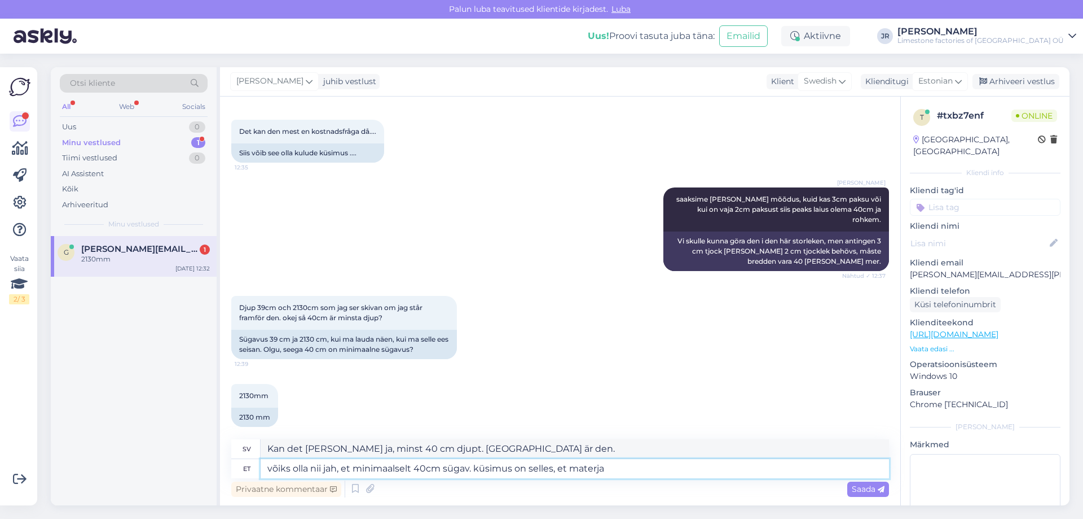
type textarea "skulle kunna [PERSON_NAME] ja, att minst 40 cm djupt. frågan är att materialet"
type textarea "võiks olla nii jah, et minimaalselt 40cm sügav. küsimus on selles, et materjal k"
type textarea "skulle kunna [PERSON_NAME] ja, att minst 40 cm djupt. frågan är om materialet ä…"
type textarea "võiks olla nii jah, et minimaalselt 40cm sügav. küsimus on selles, et materjal …"
type textarea "skulle kunna [PERSON_NAME] ja, att det är minst 40 cm djupt. frågan är om mater…"
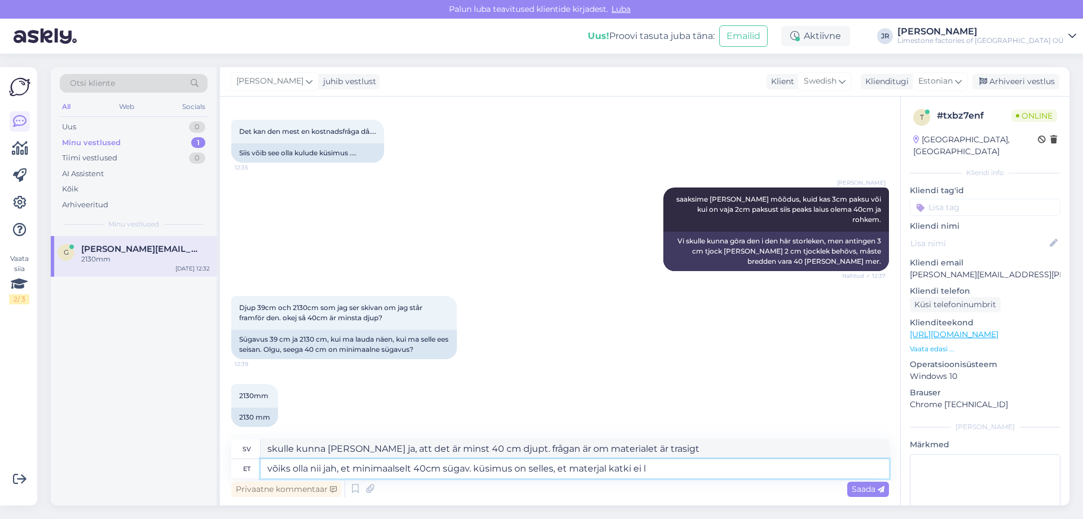
type textarea "võiks olla nii jah, et minimaalselt 40cm sügav. küsimus on selles, et materjal …"
type textarea "skulle kunna [PERSON_NAME] ja, att minst 40 cm djupt. frågan är att materialet …"
type textarea "võiks olla nii jah, et minimaalselt 40cm sügav. küsimus on selles, et materjal …"
type textarea "Det kan [PERSON_NAME] ja, minst 40 cm djupt. Frågan är att materialet inte [PER…"
type textarea "võiks olla nii jah, et minimaalselt 40cm sügav. küsimus on selles, et materjal …"
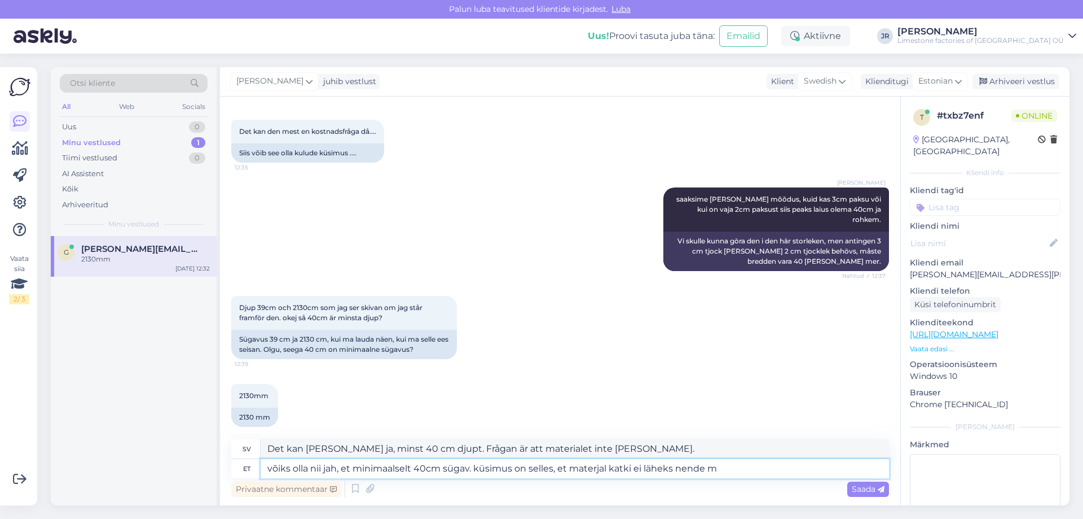
type textarea "skulle kunna [PERSON_NAME] ja, minst 40 cm djupt. frågan är om materialet inte …"
type textarea "võiks olla nii jah, et minimaalselt 40cm sügav. küsimus on selles, et materjal …"
type textarea "Det kan [PERSON_NAME] att det är minst 40 cm djupt. Frågan är om materialet int…"
type textarea "võiks olla nii jah, et minimaalselt 40cm sügav. küsimus on selles, et materjal …"
type textarea "det skulle kunna [PERSON_NAME] ja, att det är minst 40 cm djupt. frågan är om m…"
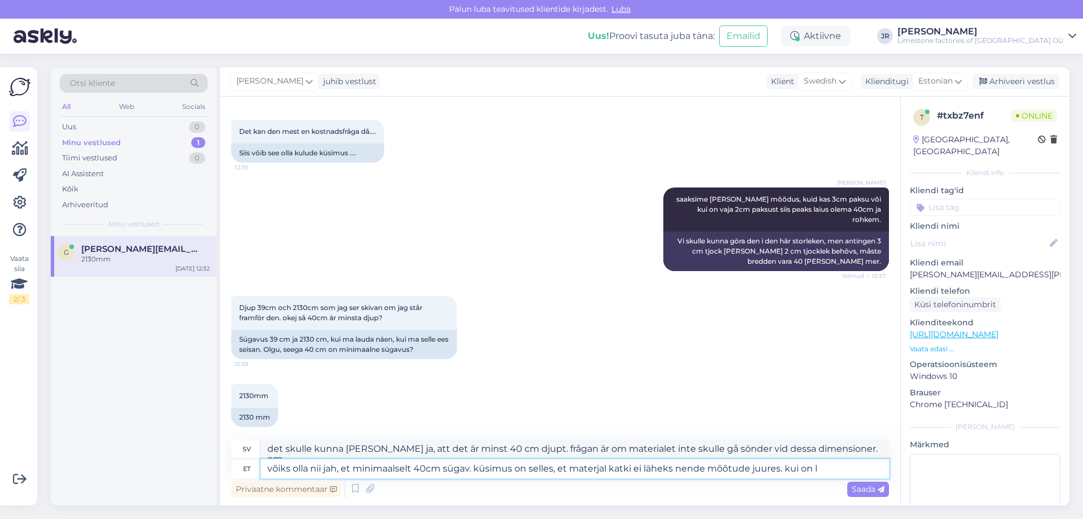
type textarea "võiks olla nii jah, et minimaalselt 40cm sügav. küsimus on selles, et materjal …"
type textarea "skulle kunna [PERSON_NAME] ja, att minst 40 cm djupt. frågan är om materialet i…"
type textarea "võiks olla nii jah, et minimaalselt 40cm sügav. küsimus on selles, et materjal …"
type textarea "skulle kunna [PERSON_NAME] ja, att minst 40 cm djupt. frågan är om materialet i…"
type textarea "võiks olla nii jah, et minimaalselt 40cm sügav. küsimus on selles, et materjal …"
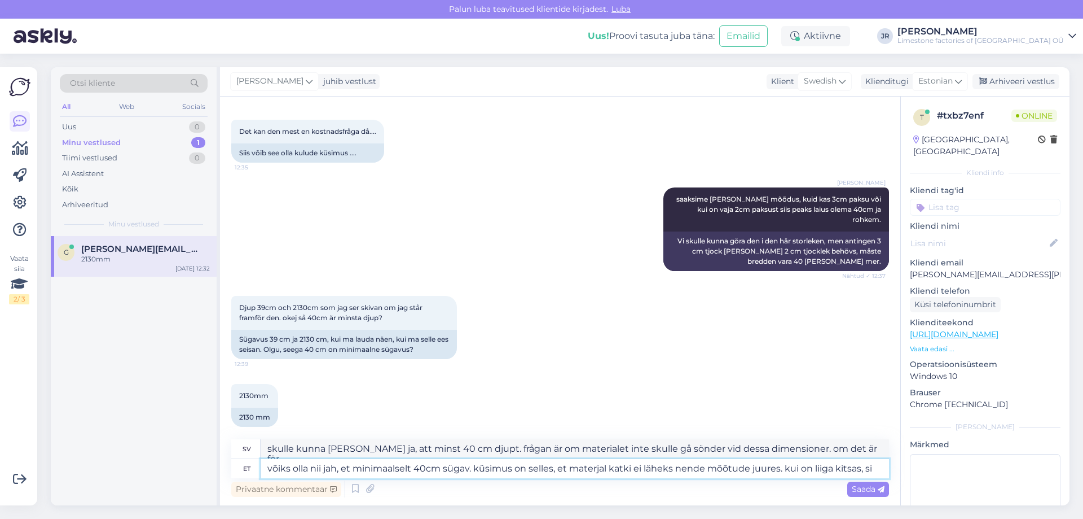
type textarea "Det skulle kunna [PERSON_NAME], att det är minst 40 cm djupt. Frågan är om mate…"
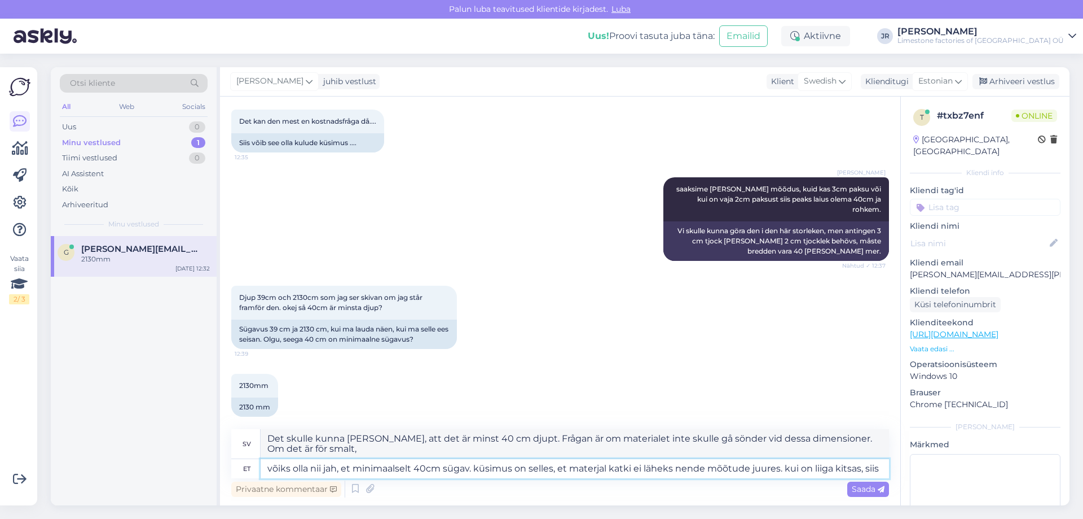
type textarea "võiks olla nii jah, et minimaalselt 40cm sügav. küsimus on selles, et materjal …"
type textarea "Det kan [PERSON_NAME] ja, att det är minst 40 cm djupt. Frågan är om materialet…"
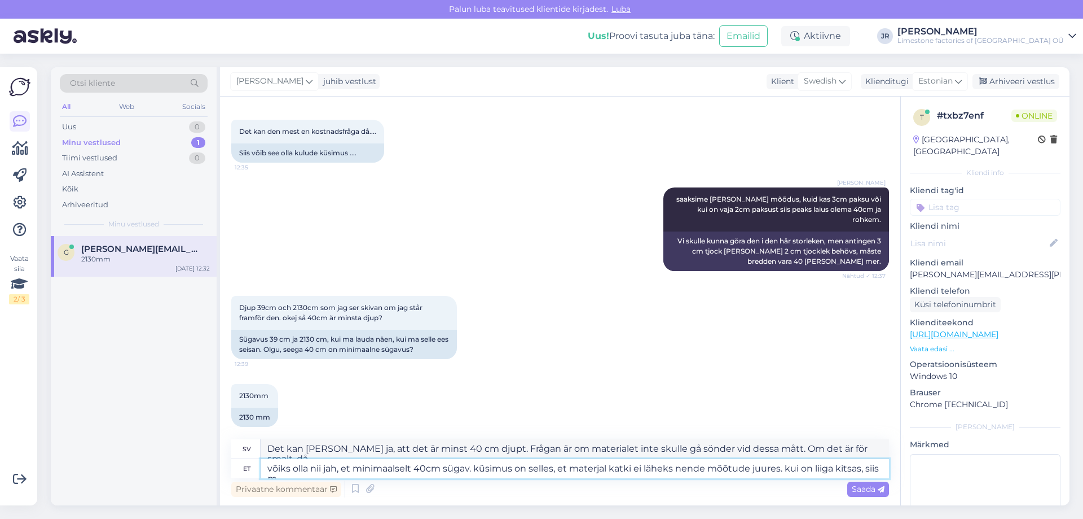
scroll to position [796, 0]
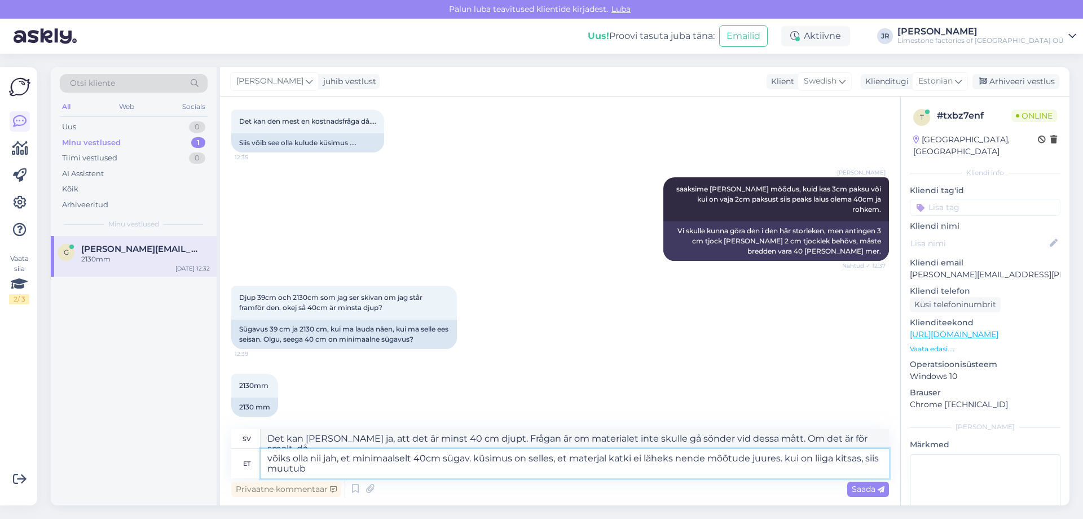
type textarea "võiks olla nii jah, et minimaalselt 40cm sügav. küsimus on selles, et materjal …"
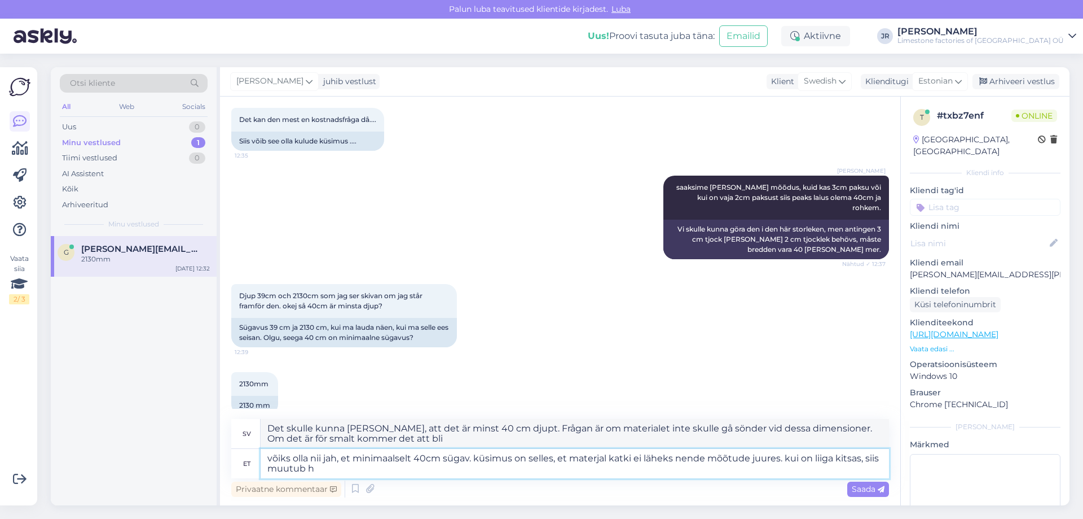
type textarea "skulle kunna [PERSON_NAME] ja, att minst 40 cm djupt. frågan är om materialet i…"
type textarea "võiks olla nii jah, et minimaalselt 40cm sügav. küsimus on selles, et materjal …"
type textarea "Det skulle kunna [PERSON_NAME], att det är minst 40 cm djupt. Frågan är om mate…"
type textarea "võiks olla nii jah, et minimaalselt 40cm sügav. küsimus on selles, et materjal …"
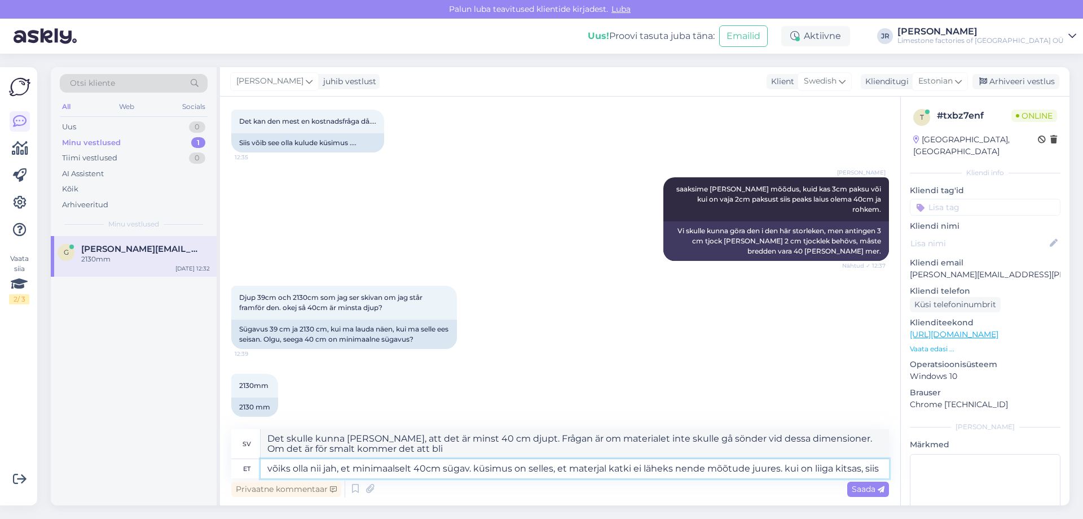
type textarea "Det kan [PERSON_NAME] ja, att det är minst 40 cm djupt. Frågan är om materialet…"
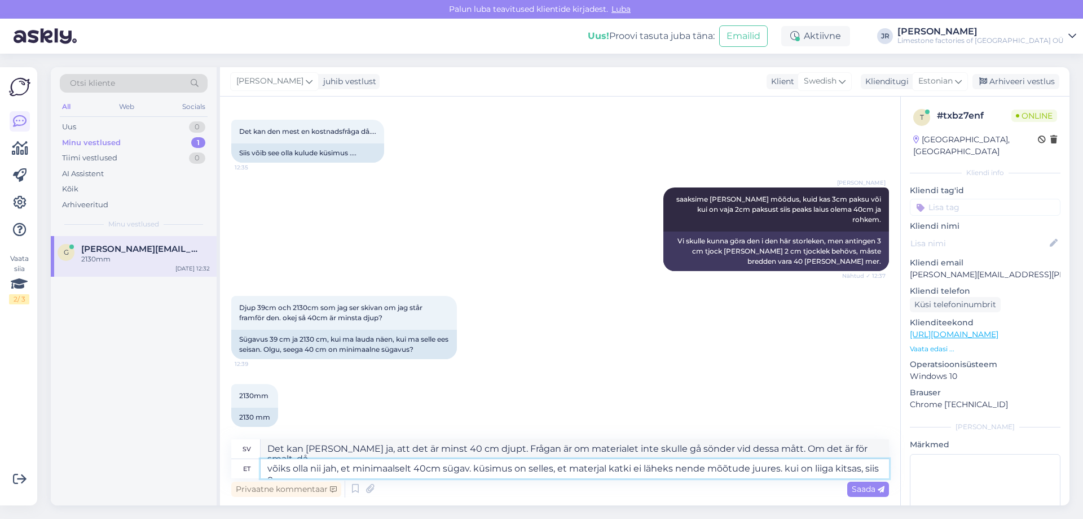
scroll to position [796, 0]
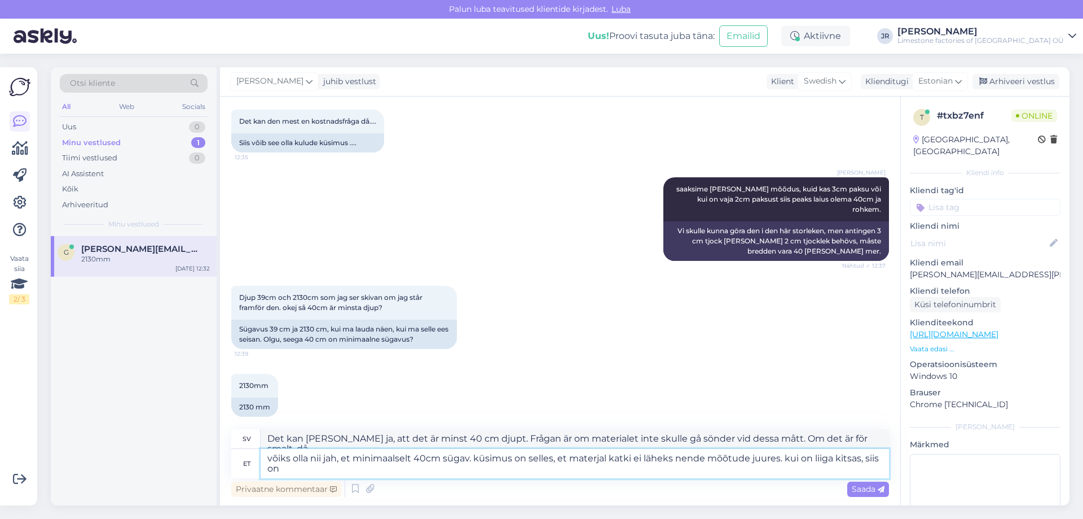
type textarea "võiks olla nii jah, et minimaalselt 40cm sügav. küsimus on selles, et materjal …"
type textarea "Det skulle kunna [PERSON_NAME], att det är minst 40 cm djupt. Frågan är om mate…"
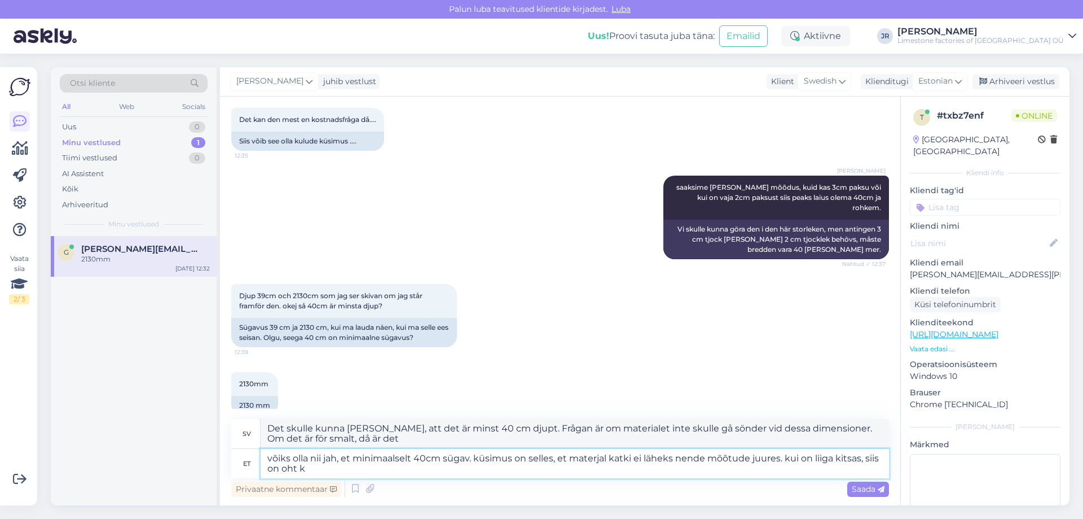
type textarea "võiks olla nii jah, et minimaalselt 40cm sügav. küsimus on selles, et materjal …"
type textarea "Det kan [PERSON_NAME] ja, att det är minst 40 cm djupt. Frågan är om materialet…"
type textarea "võiks olla nii jah, et minimaalselt 40cm sügav. küsimus on selles, et materjal …"
type textarea "Det skulle kunna [PERSON_NAME] att det är minst 40 cm djupt. Frågan är om mater…"
type textarea "võiks olla nii jah, et minimaalselt 40cm sügav. küsimus on selles, et materjal …"
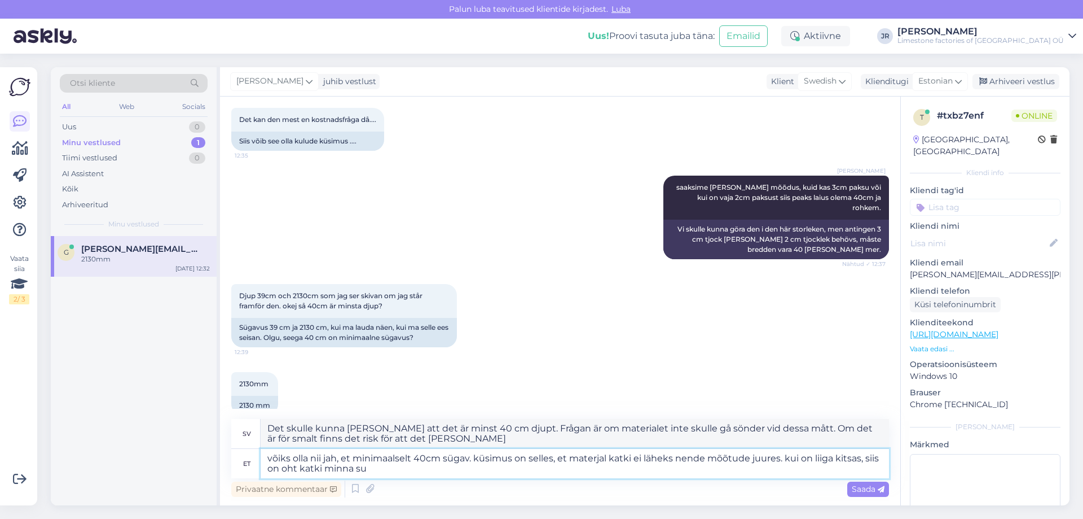
type textarea "Det [PERSON_NAME] så, ja, att det är minst 40 cm djupt. Frågan är om materialet…"
type textarea "võiks olla nii jah, et minimaalselt 40cm sügav. küsimus on selles, et materjal …"
type textarea "Det [PERSON_NAME] så, ja, att det är minst 40 cm djupt. Frågan är om materialet…"
type textarea "võiks olla nii jah, et minimaalselt 40cm sügav. küsimus on selles, et materjal …"
type textarea "Det kan [PERSON_NAME] att den är minst 40 cm djup. Frågan är om materialet inte…"
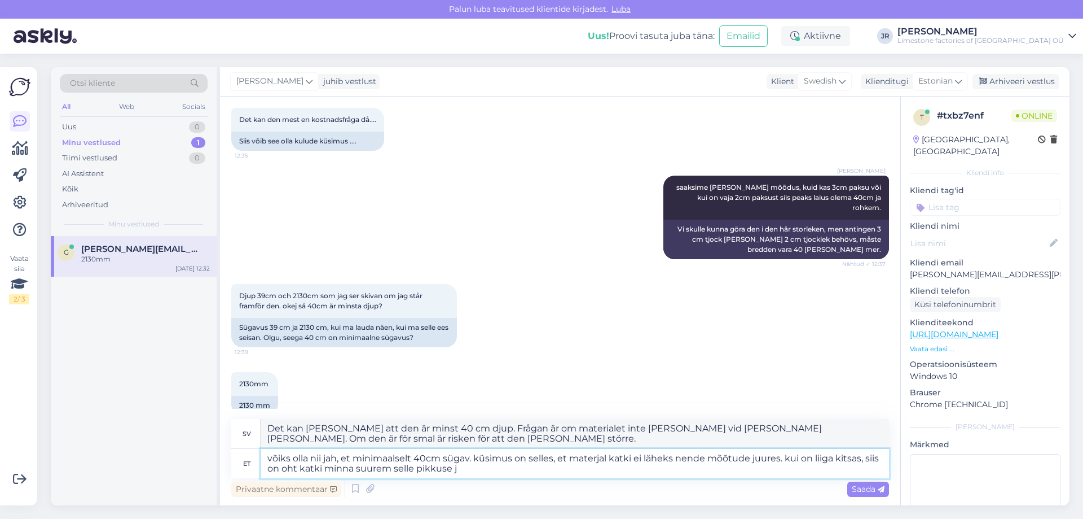
type textarea "võiks olla nii jah, et minimaalselt 40cm sügav. küsimus on selles, et materjal …"
type textarea "Det skulle kunna [PERSON_NAME], att det är minst 40 cm djupt. Frågan är om mate…"
type textarea "võiks olla nii jah, et minimaalselt 40cm sügav. küsimus on selles, et materjal …"
type textarea "Det kan [PERSON_NAME] att den är minst 40 cm djup. Frågan är om materialet inte…"
type textarea "võiks olla nii jah, et minimaalselt 40cm sügav. küsimus on selles, et materjal …"
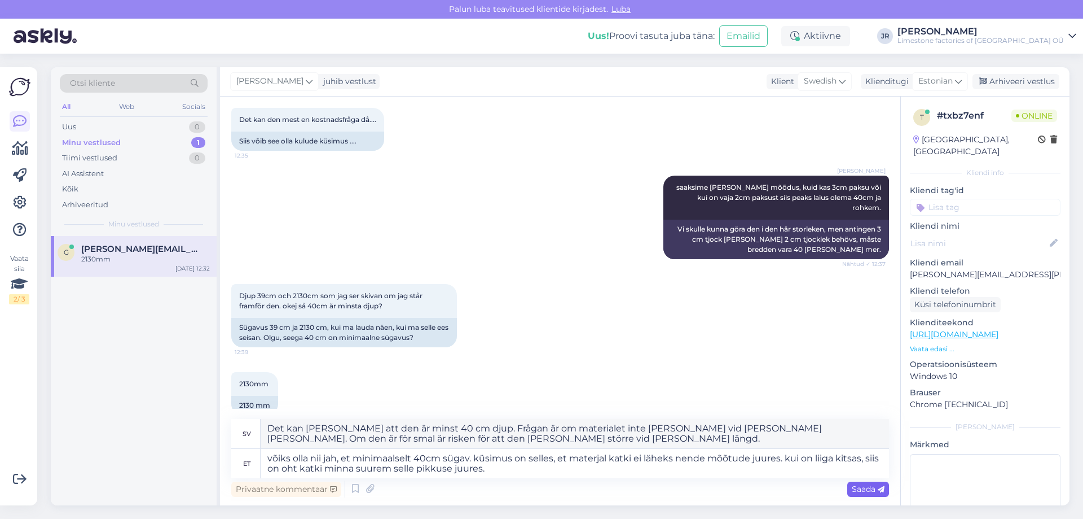
click at [871, 490] on span "Saada" at bounding box center [868, 489] width 33 height 10
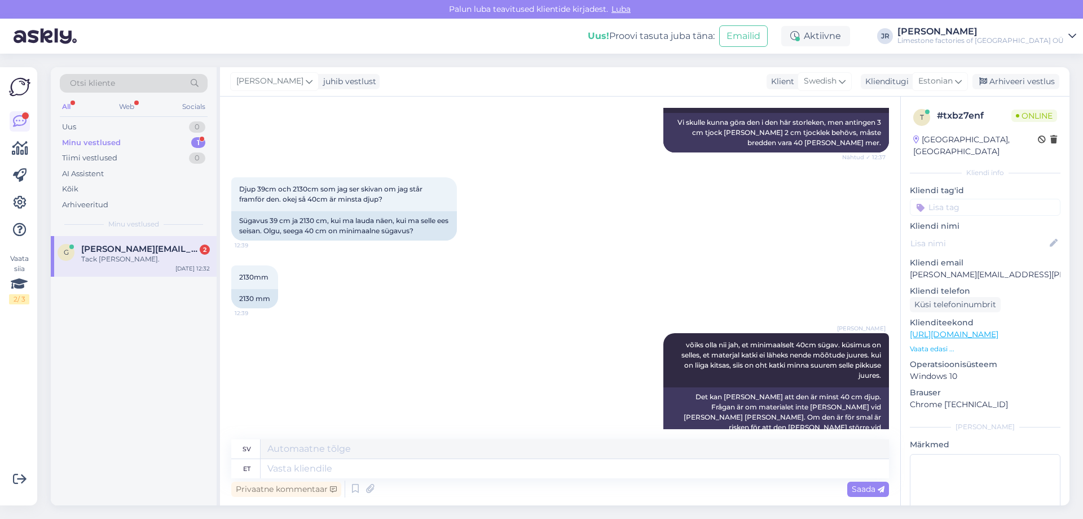
scroll to position [1060, 0]
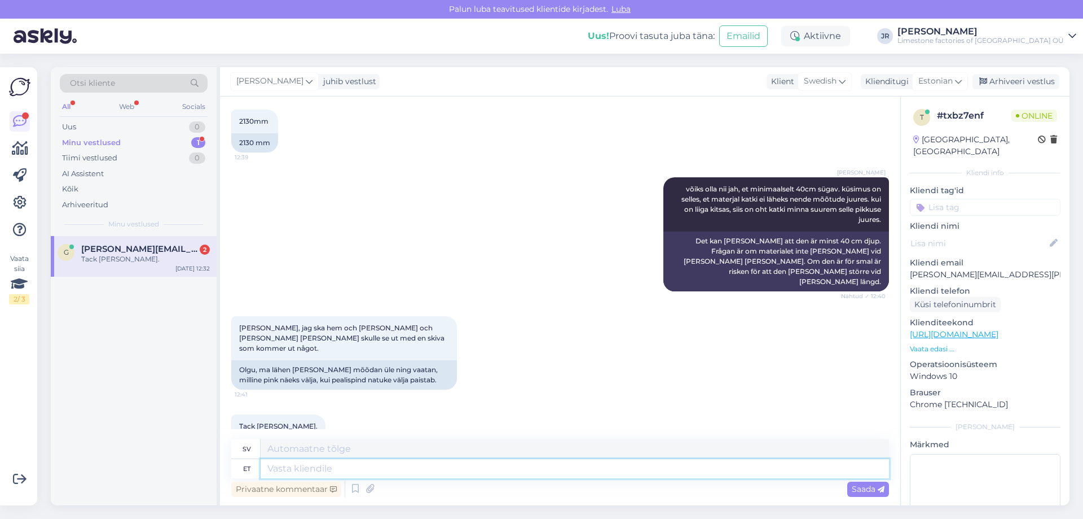
click at [310, 476] on textarea at bounding box center [575, 468] width 629 height 19
type textarea "ok."
type textarea "Okej."
type textarea "ok. saate m"
type textarea "okej. du kan"
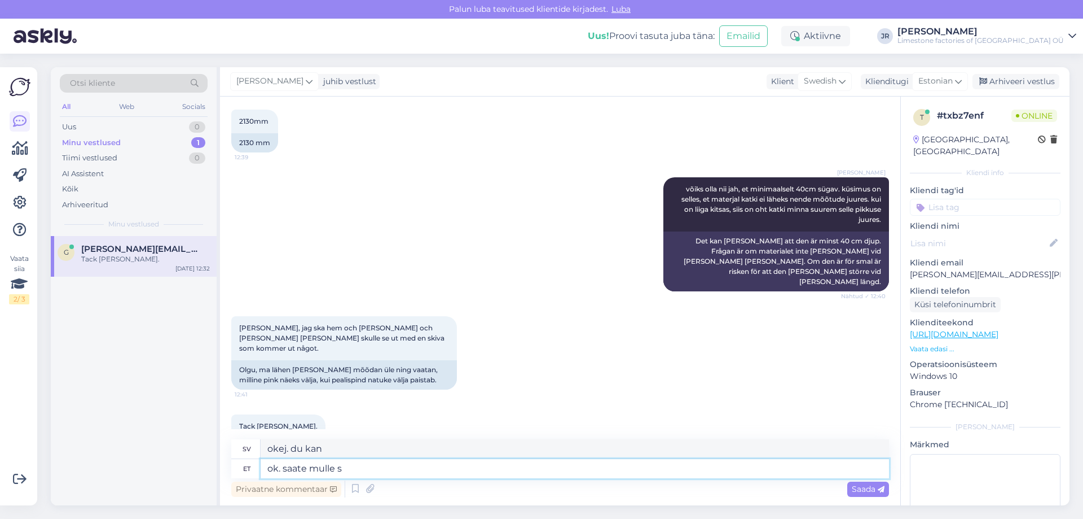
type textarea "ok. saate [PERSON_NAME]"
type textarea "okej, du kan skicka mig"
type textarea "ok. saate mulle saata i"
type textarea "okej. kan du skicka det till mig"
type textarea "ok. saate mulle saata info"
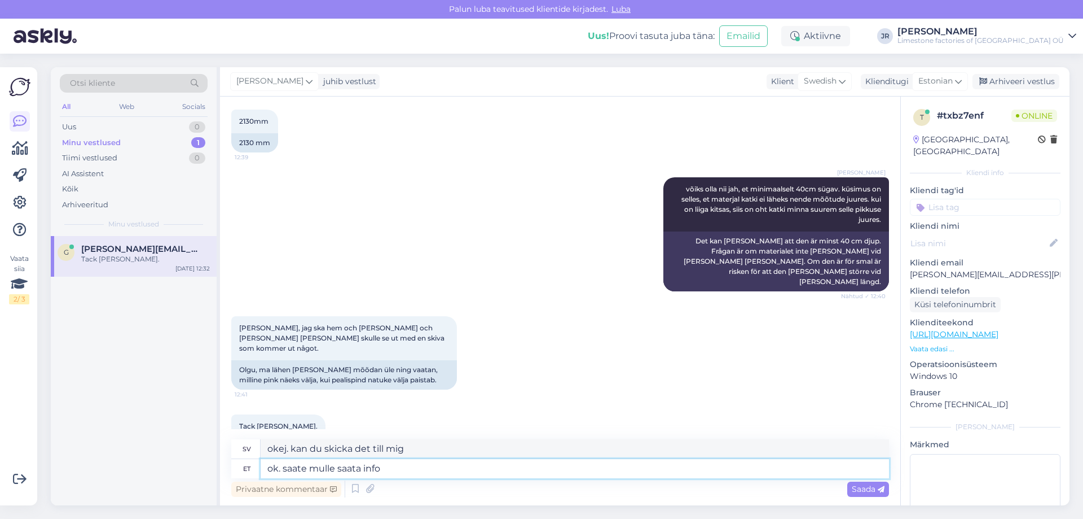
type textarea "okej. kan du skicka informationen till mig"
type textarea "ok. saate mulle saata info e"
type textarea "okej. kan du skicka informationen till mig via e-post"
type textarea "ok. saate mulle saata info e-maili pe"
type textarea "okej. kan du skicka informationen till mig via e-post?"
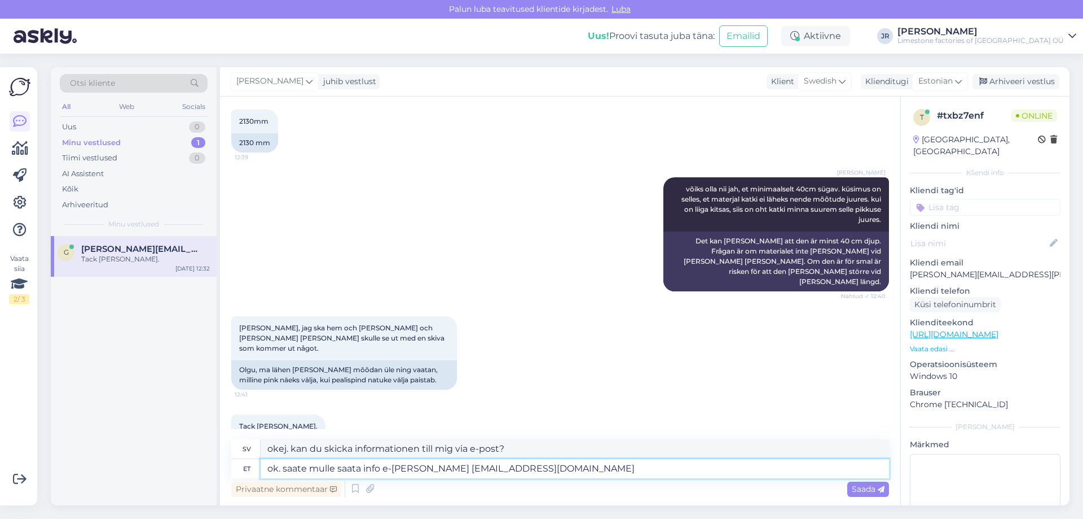
type textarea "ok. saate mulle saata info e-[PERSON_NAME] [EMAIL_ADDRESS][DOMAIN_NAME]"
type textarea "Okej. Kan du skicka informationen till mig via e-post [EMAIL_ADDRESS][DOMAIN_NA…"
type textarea "ok. saate mulle saata info e-[PERSON_NAME] [EMAIL_ADDRESS][DOMAIN_NAME]"
click at [866, 490] on span "Saada" at bounding box center [868, 489] width 33 height 10
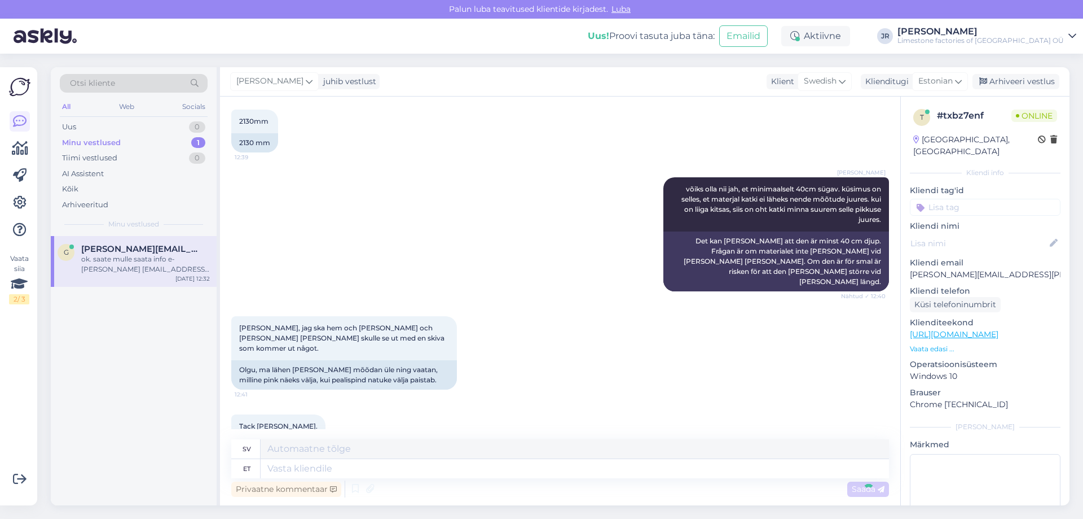
scroll to position [1148, 0]
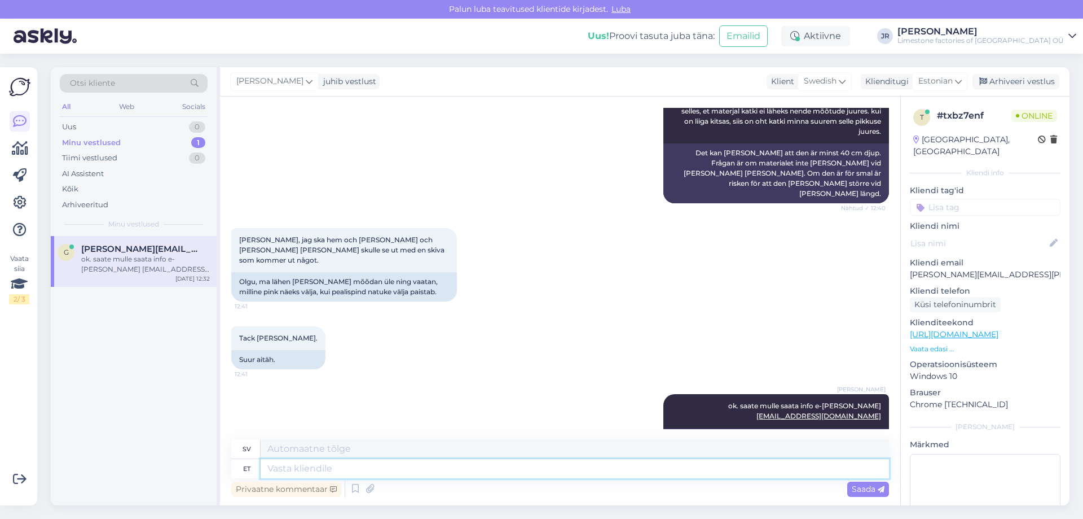
click at [313, 472] on textarea at bounding box center [575, 468] width 629 height 19
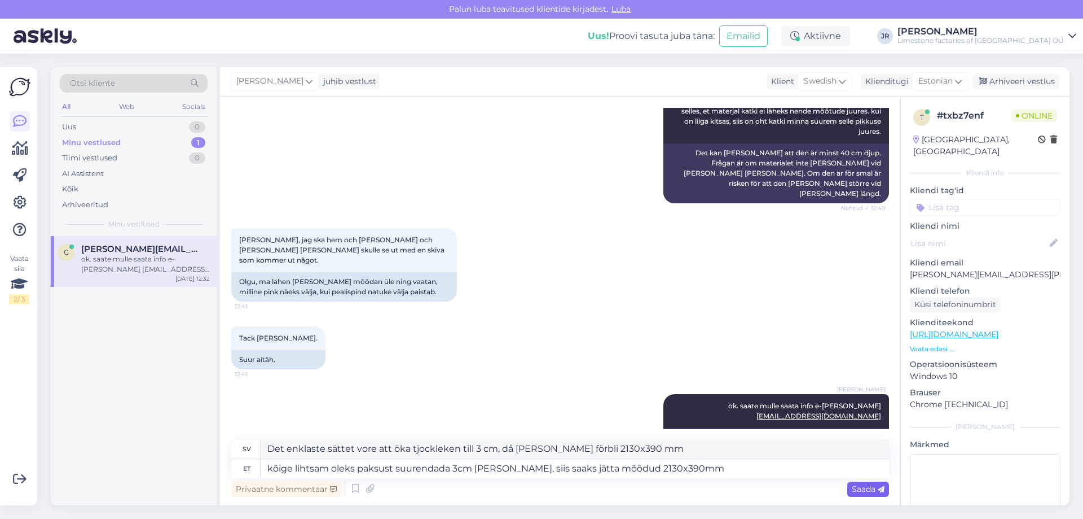
click at [877, 489] on span "Saada" at bounding box center [868, 489] width 33 height 10
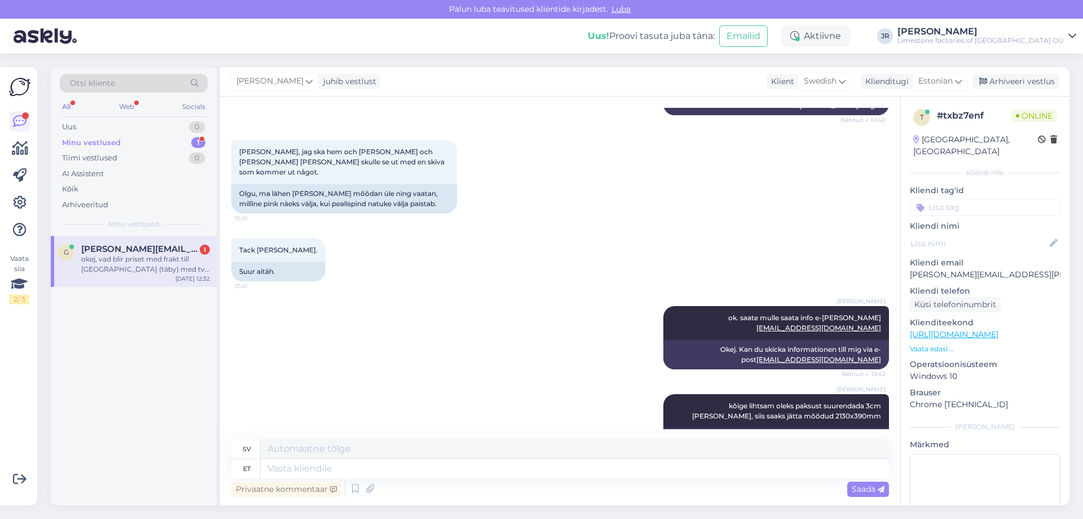
scroll to position [1324, 0]
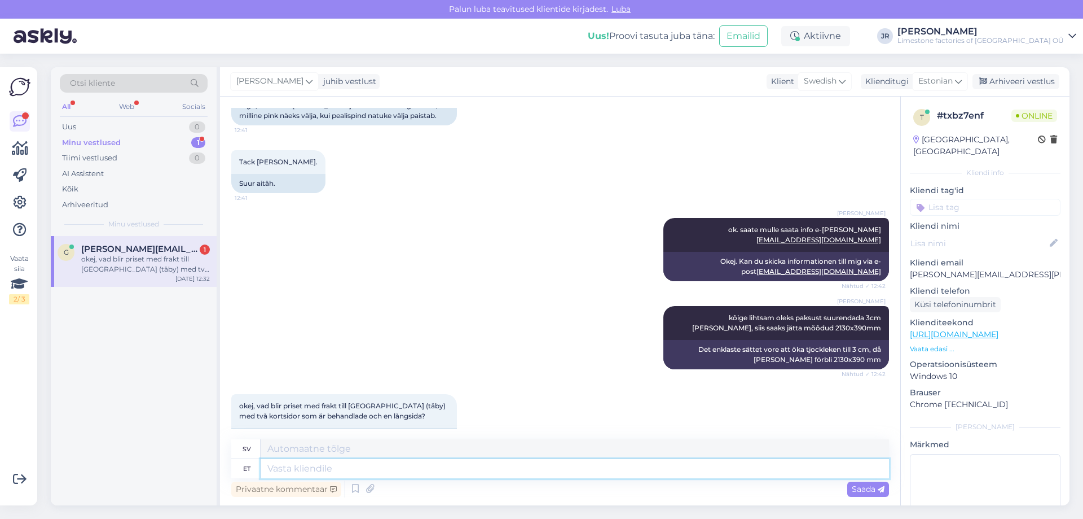
click at [309, 471] on textarea at bounding box center [575, 468] width 629 height 19
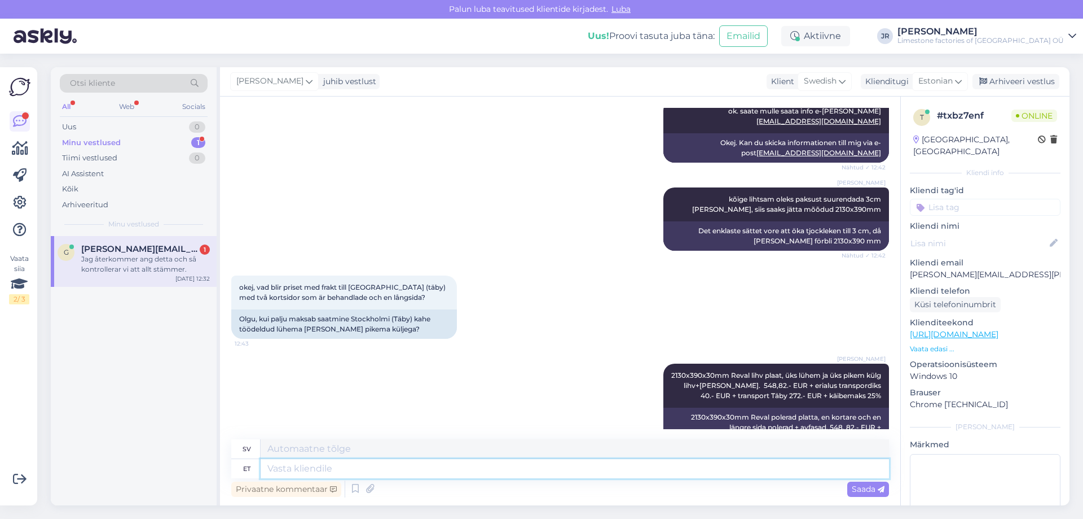
scroll to position [1531, 0]
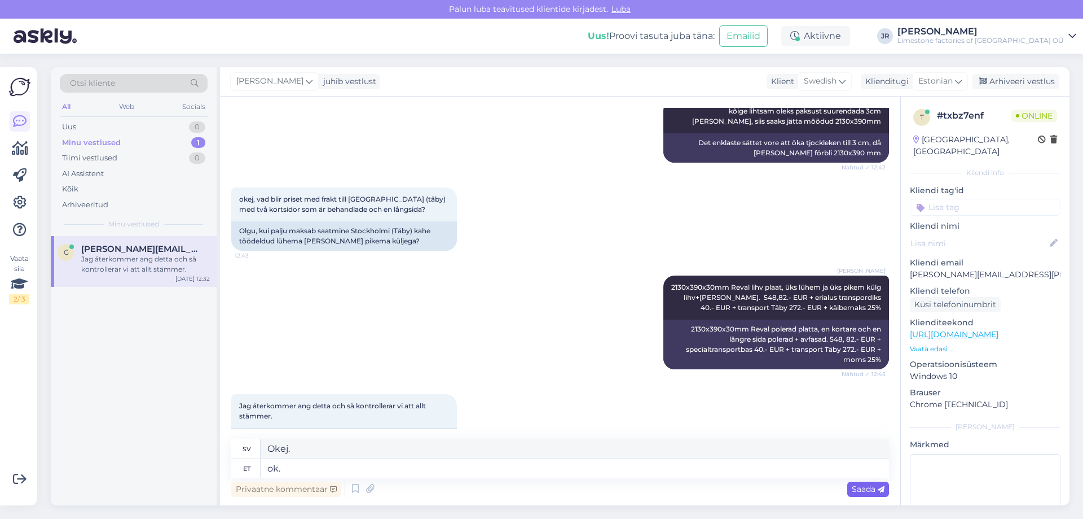
click at [860, 486] on span "Saada" at bounding box center [868, 489] width 33 height 10
